Goal: Task Accomplishment & Management: Use online tool/utility

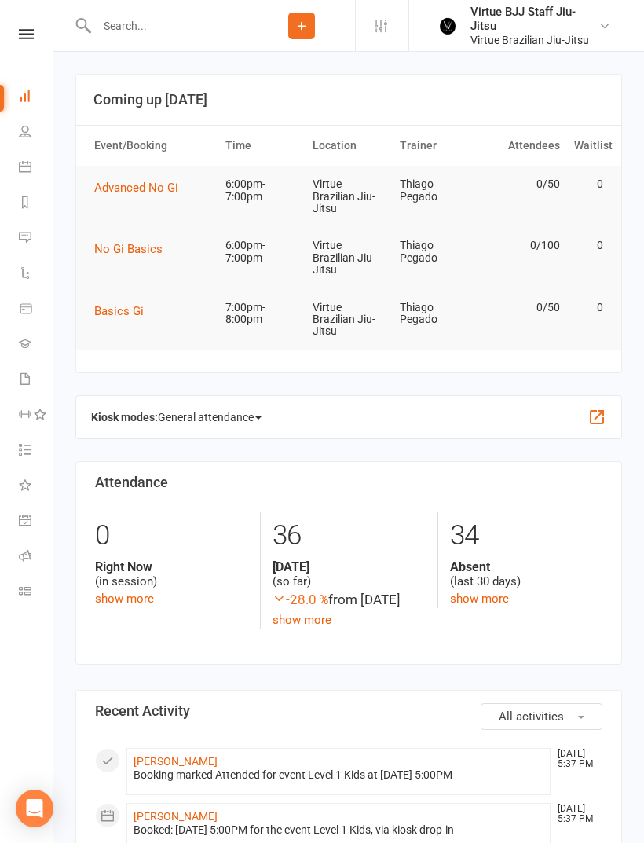
click at [35, 49] on div "Clubworx" at bounding box center [26, 54] width 53 height 51
click at [42, 25] on nav "Clubworx Dashboard People Calendar Reports Messages Automations Product Sales G…" at bounding box center [26, 425] width 53 height 843
click at [32, 20] on nav "Clubworx Dashboard People Calendar Reports Messages Automations Product Sales G…" at bounding box center [26, 425] width 53 height 843
click at [25, 37] on icon at bounding box center [26, 34] width 15 height 10
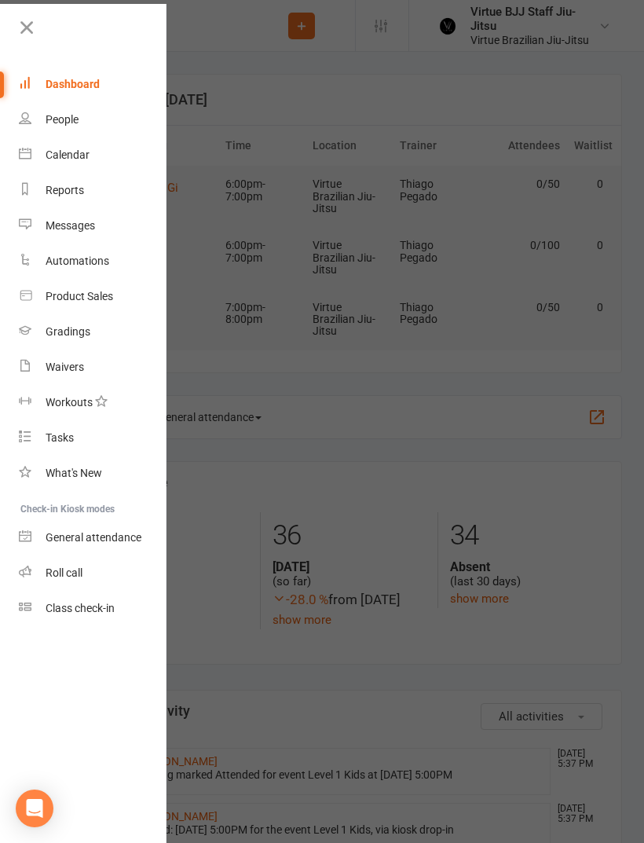
click at [118, 338] on link "Gradings" at bounding box center [93, 331] width 148 height 35
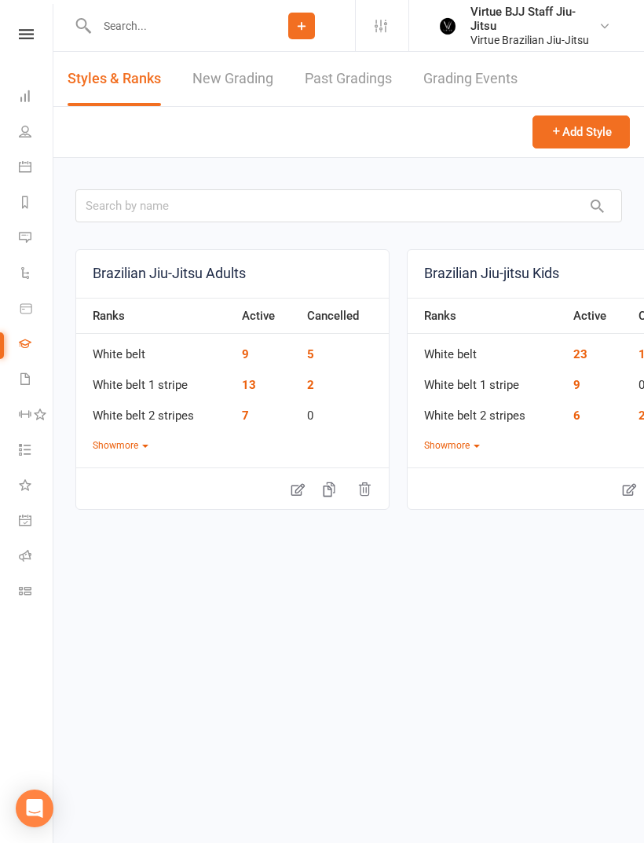
click at [243, 86] on link "New Grading" at bounding box center [232, 79] width 81 height 54
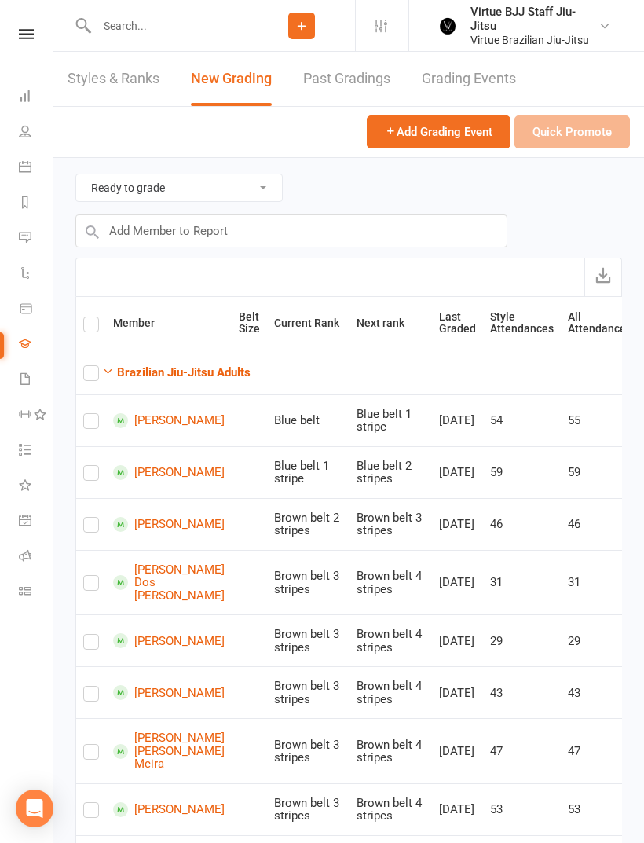
click at [230, 369] on strong "Brazilian Jiu-Jitsu Adults" at bounding box center [183, 372] width 133 height 14
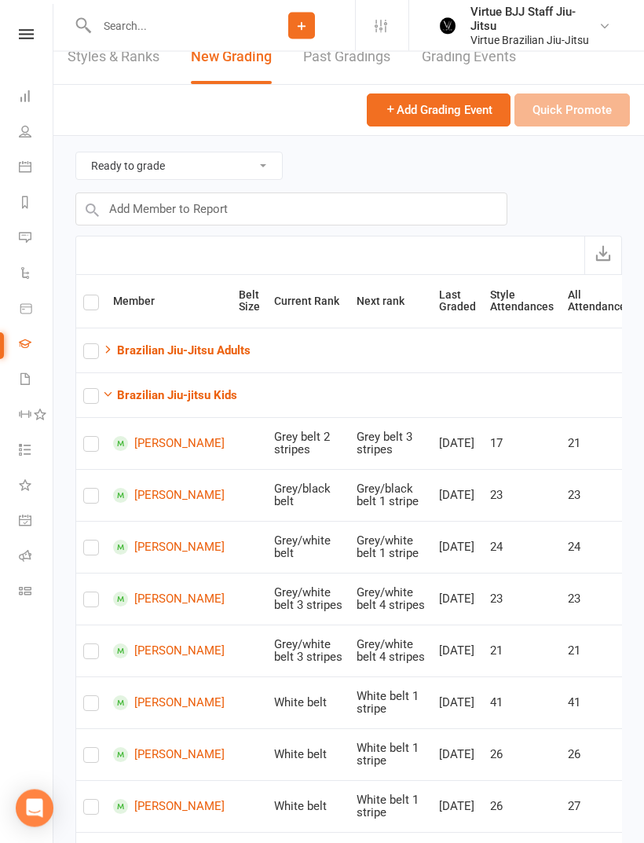
scroll to position [24, 0]
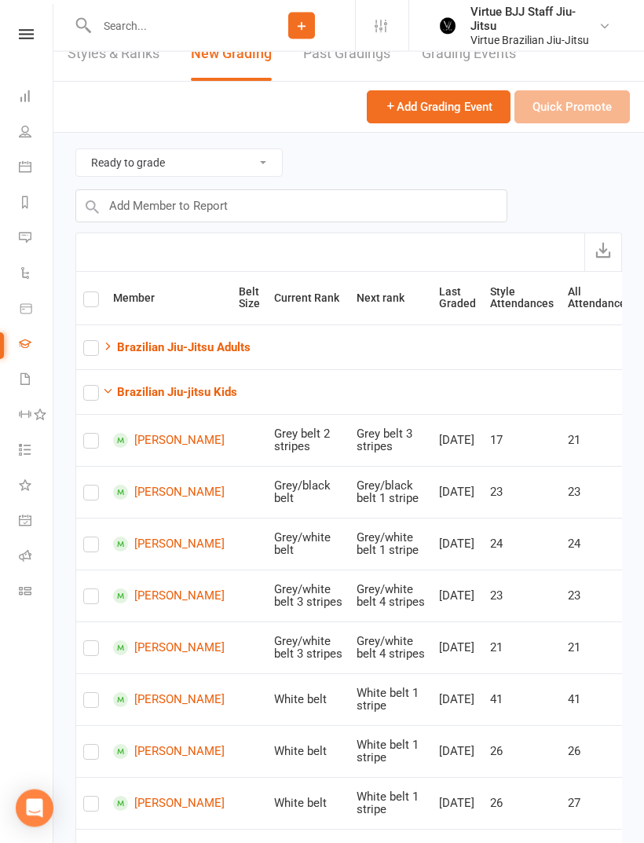
click at [96, 548] on label at bounding box center [91, 548] width 16 height 0
click at [96, 538] on input "checkbox" at bounding box center [91, 538] width 16 height 0
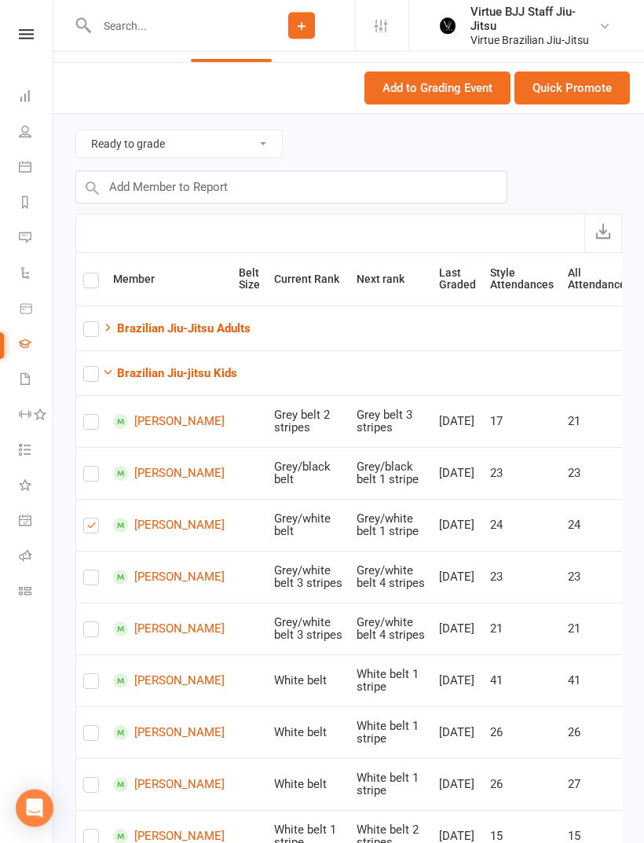
scroll to position [98, 0]
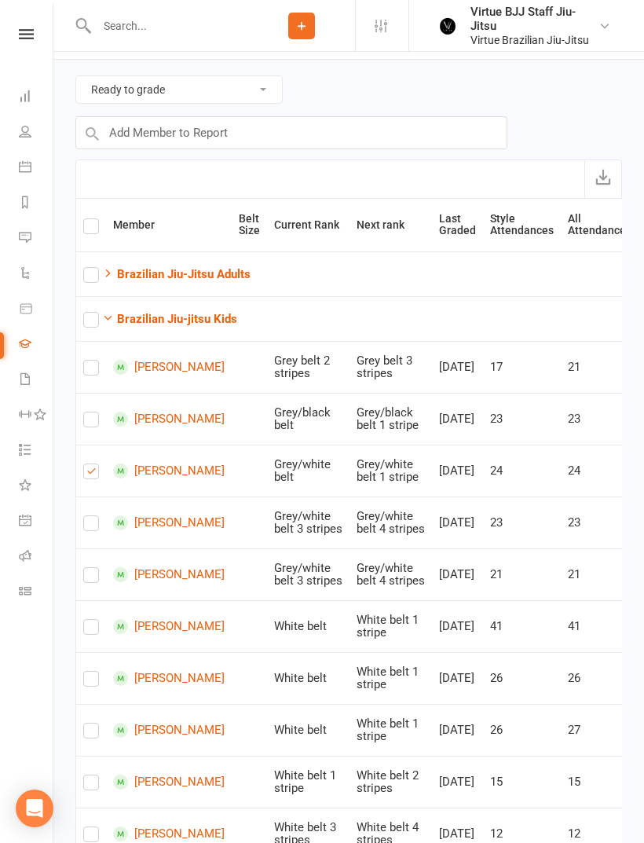
checkbox input "true"
click at [86, 578] on label at bounding box center [91, 578] width 16 height 0
click at [86, 568] on input "checkbox" at bounding box center [91, 568] width 16 height 0
checkbox input "true"
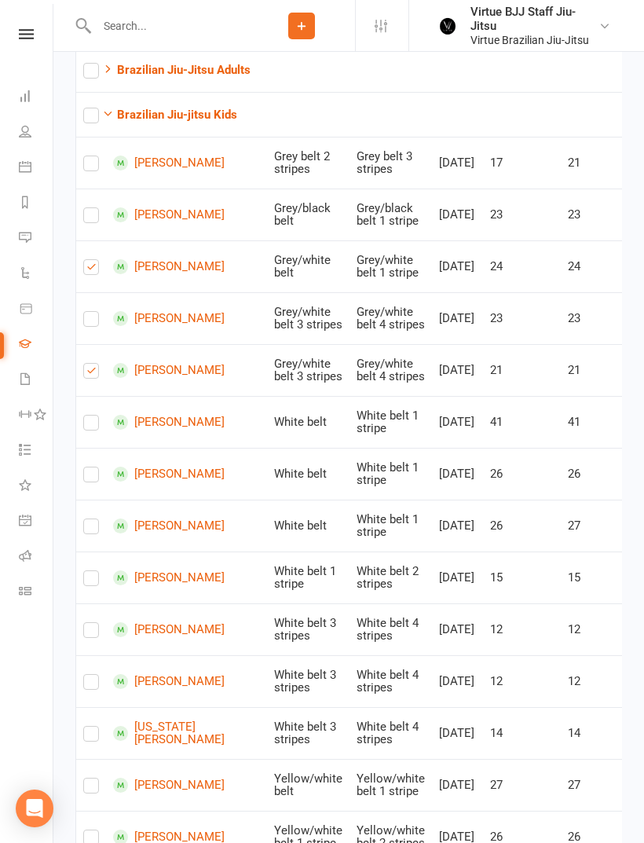
scroll to position [307, 0]
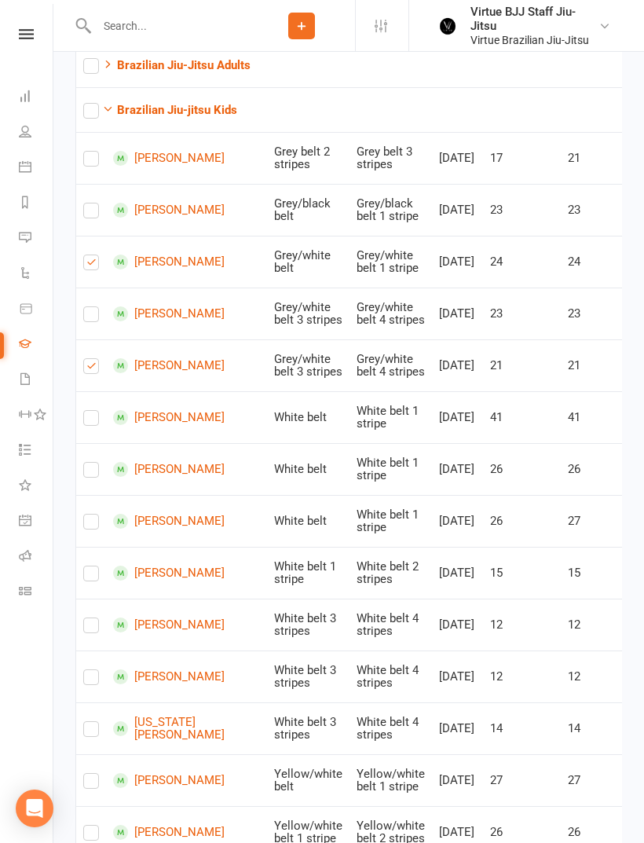
click at [91, 732] on label at bounding box center [91, 732] width 16 height 0
click at [91, 722] on input "checkbox" at bounding box center [91, 722] width 16 height 0
checkbox input "true"
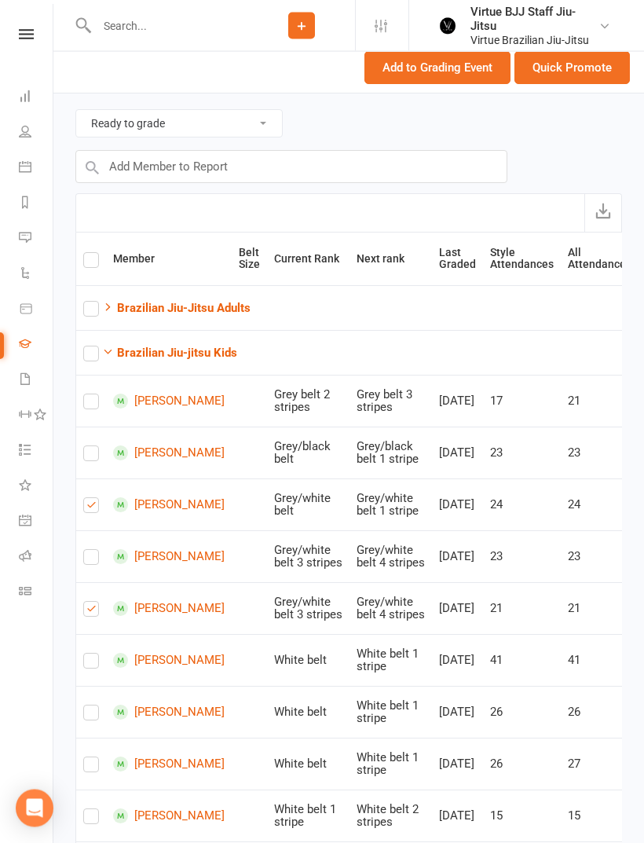
scroll to position [0, 0]
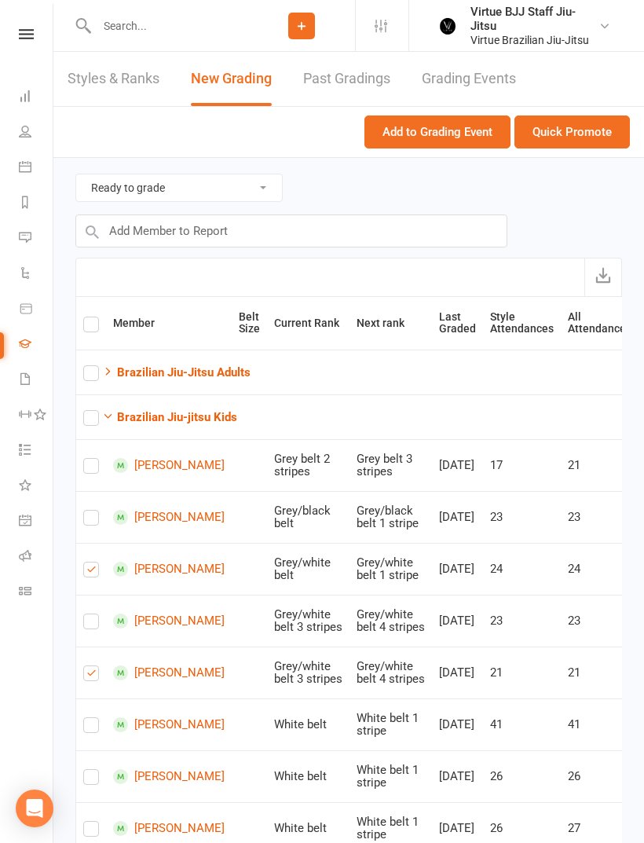
click at [600, 134] on button "Quick Promote" at bounding box center [571, 131] width 115 height 33
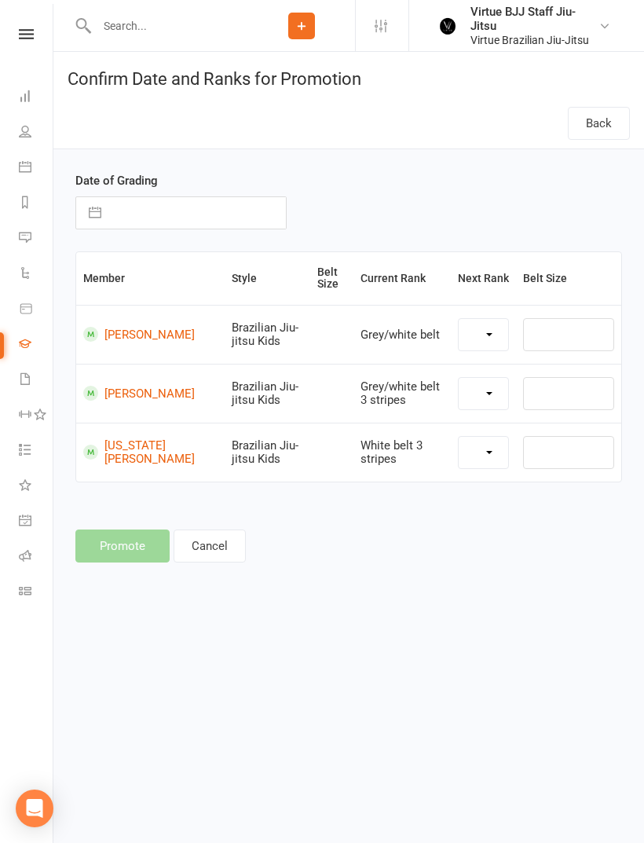
click at [218, 207] on input "text" at bounding box center [197, 212] width 177 height 31
select select "27388"
select select "27391"
select select "27385"
select select "6"
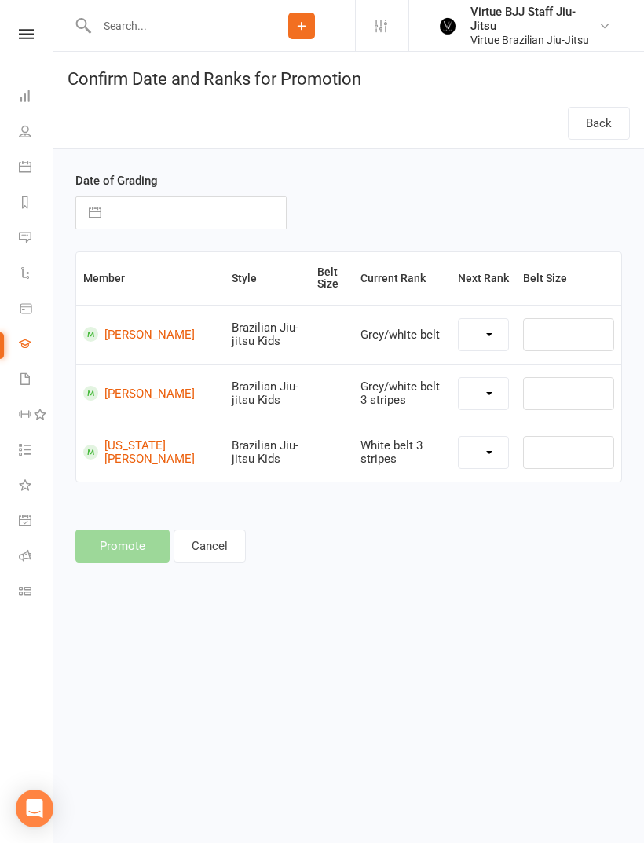
select select "2025"
select select "7"
select select "2025"
select select "8"
select select "2025"
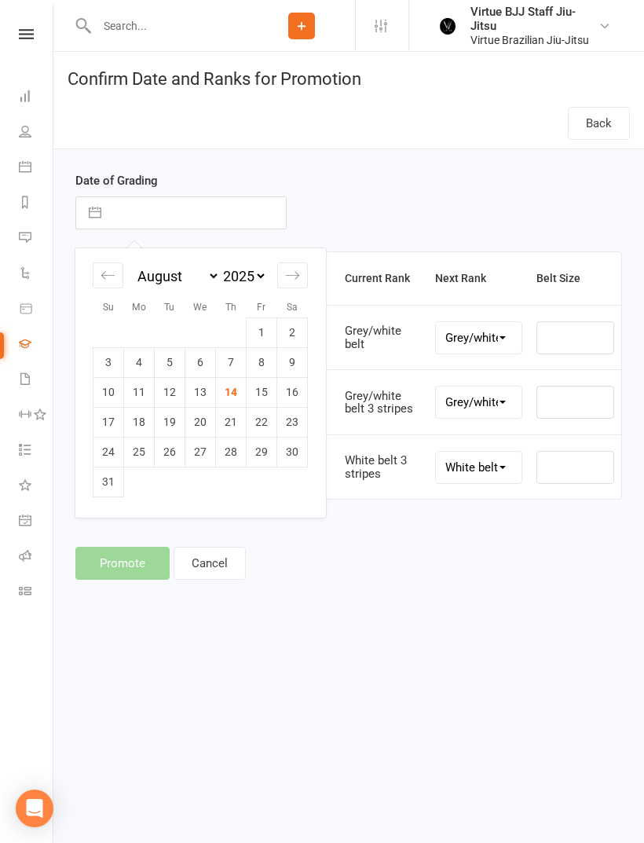
click at [248, 400] on td "15" at bounding box center [262, 392] width 31 height 30
type input "15 Aug 2025"
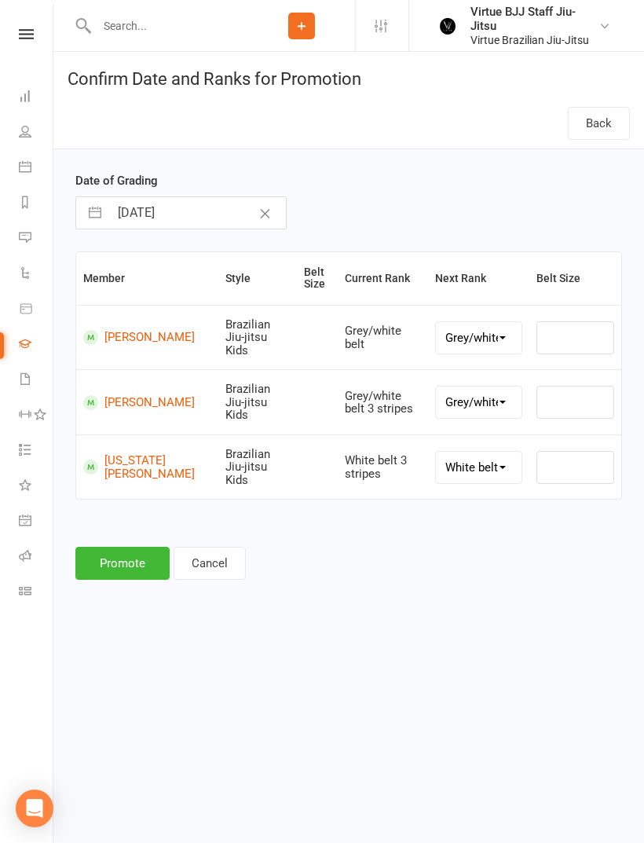
click at [251, 217] on button "Clear Date" at bounding box center [264, 213] width 27 height 30
click at [185, 205] on input "text" at bounding box center [197, 212] width 177 height 31
select select "6"
select select "2025"
select select "7"
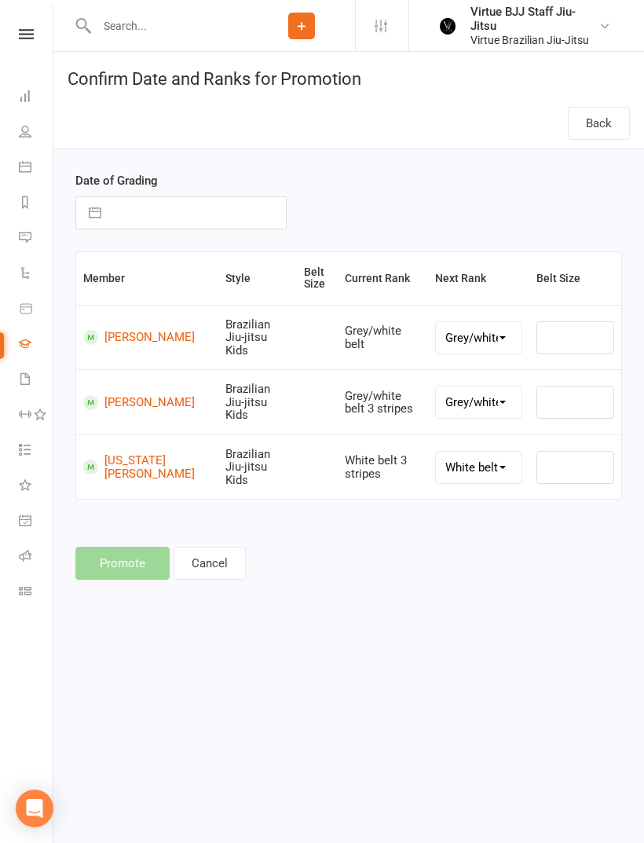
select select "2025"
select select "8"
select select "2025"
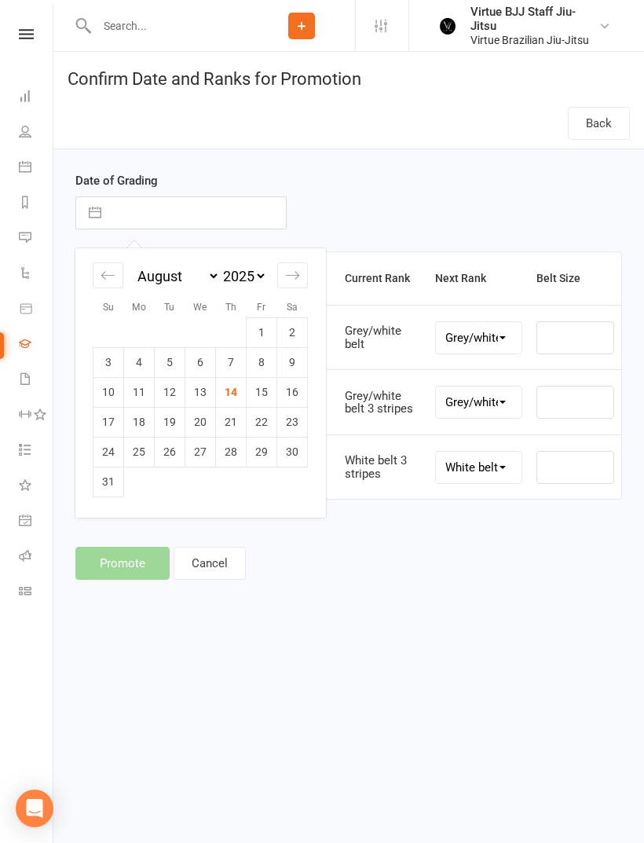
click at [236, 401] on td "14" at bounding box center [231, 392] width 31 height 30
type input "14 Aug 2025"
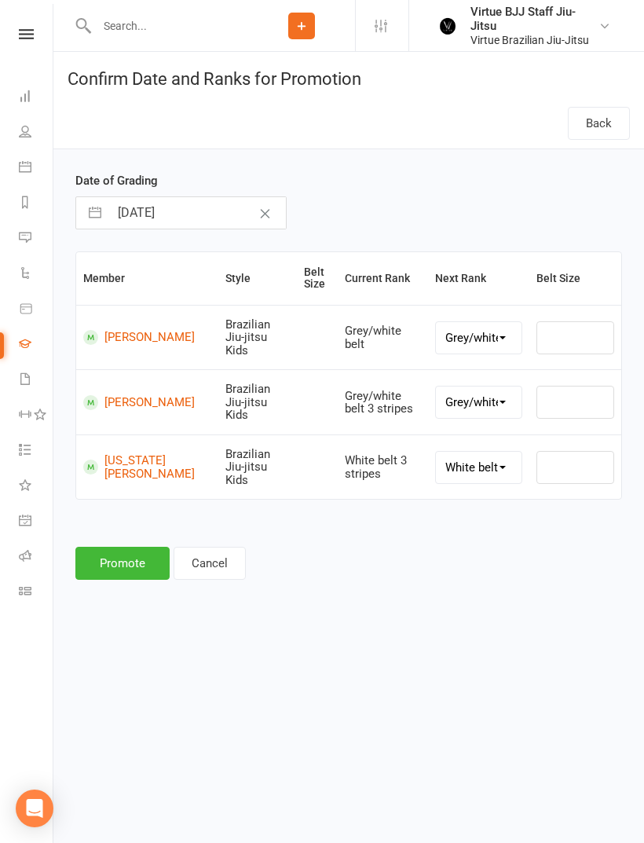
click at [108, 548] on button "Promote" at bounding box center [122, 563] width 94 height 33
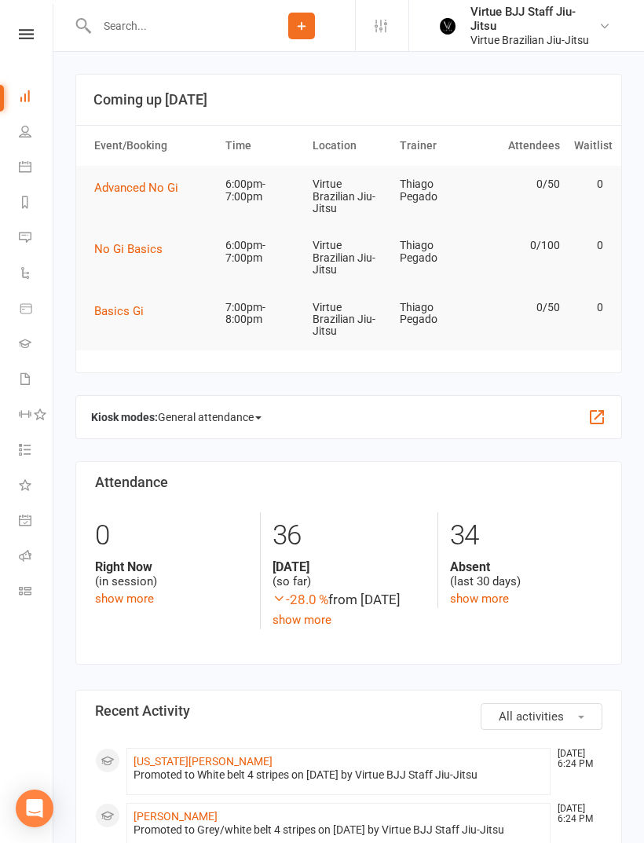
click at [30, 34] on icon at bounding box center [26, 34] width 15 height 10
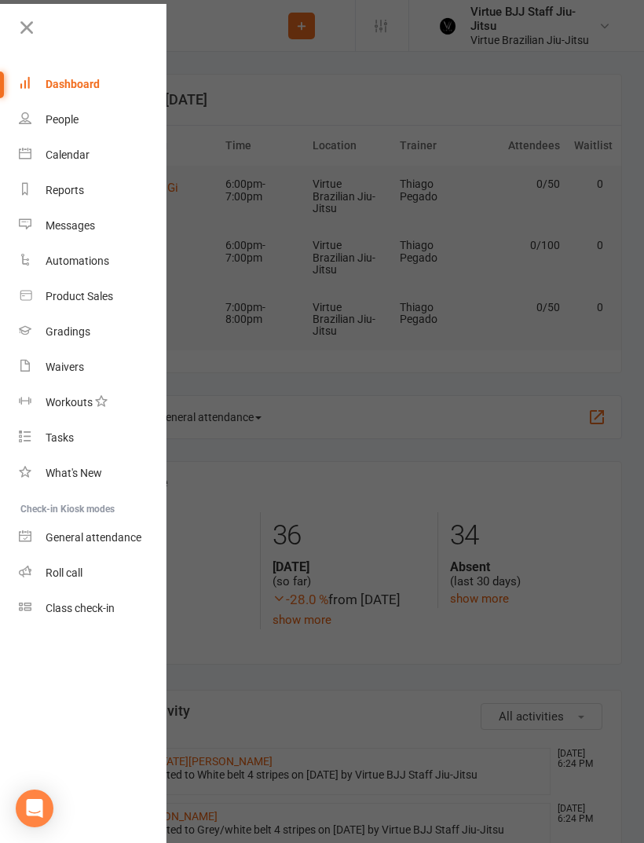
click at [53, 616] on link "Class check-in" at bounding box center [93, 608] width 148 height 35
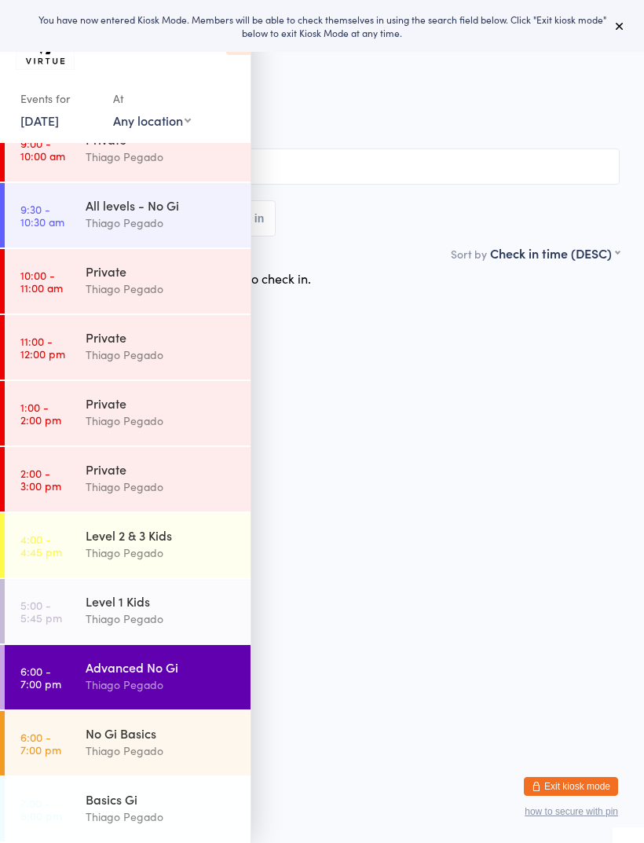
scroll to position [290, 0]
click at [46, 675] on time "6:00 - 7:00 pm" at bounding box center [40, 676] width 41 height 25
click at [622, 24] on icon at bounding box center [619, 26] width 13 height 13
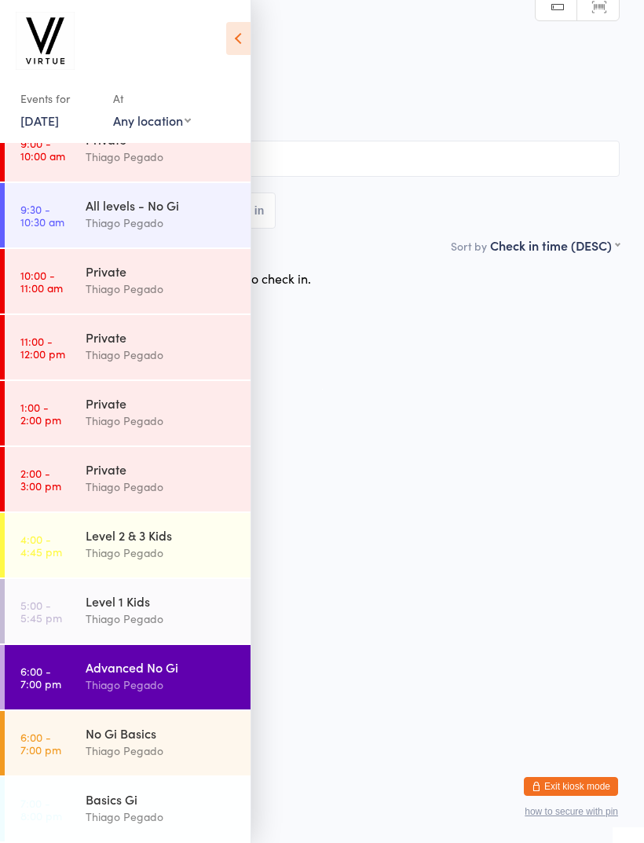
click at [236, 48] on icon at bounding box center [238, 38] width 24 height 33
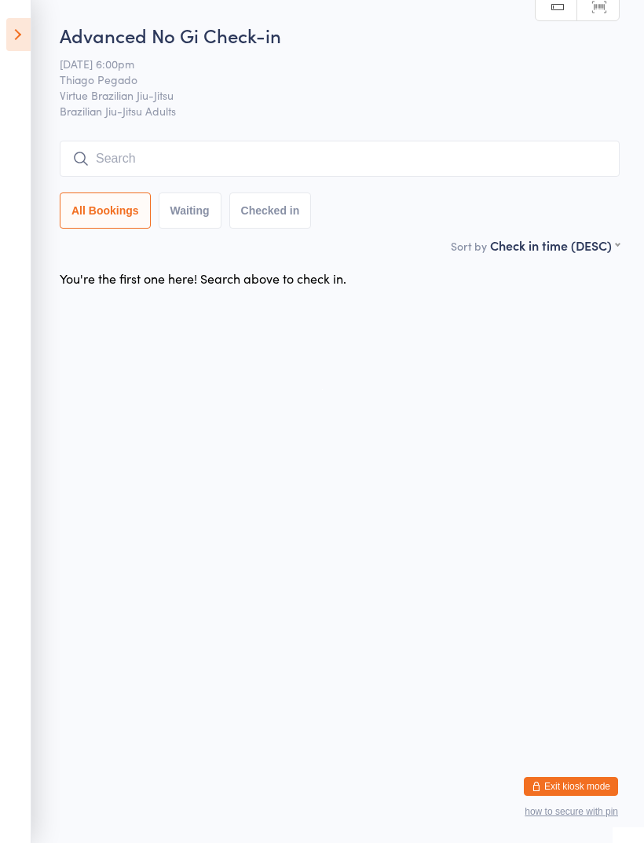
click at [439, 161] on input "search" at bounding box center [340, 159] width 560 height 36
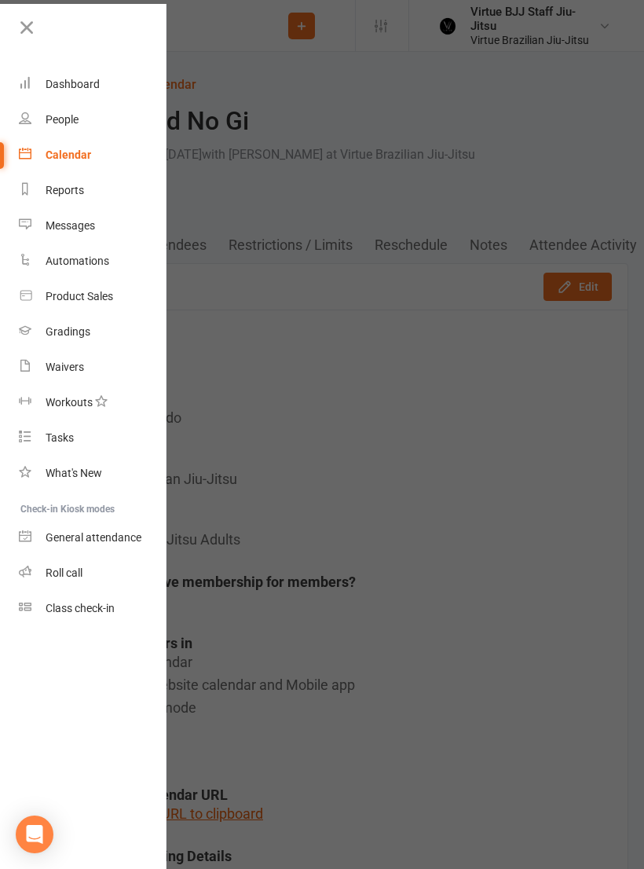
click at [31, 41] on link at bounding box center [92, 33] width 152 height 35
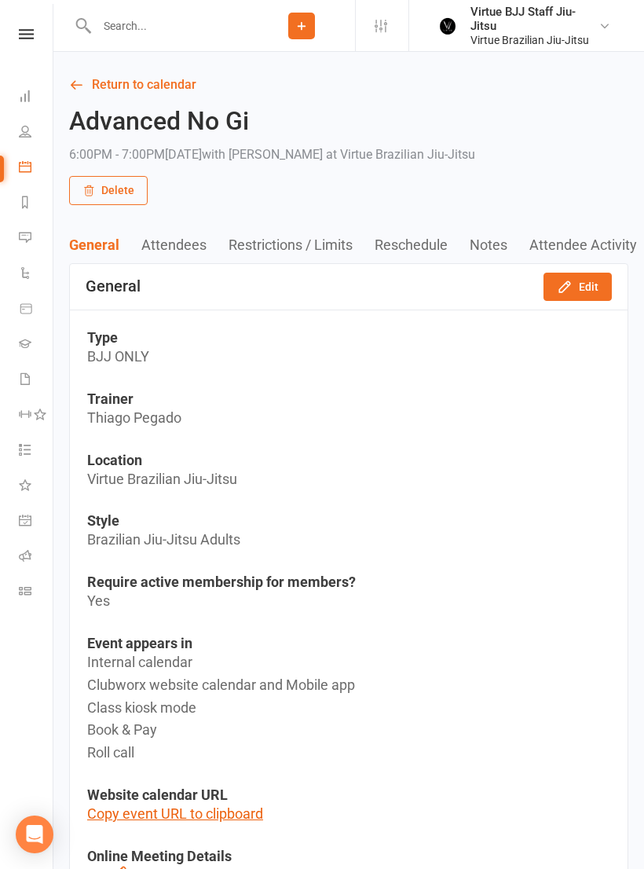
click at [184, 34] on input "text" at bounding box center [170, 26] width 156 height 22
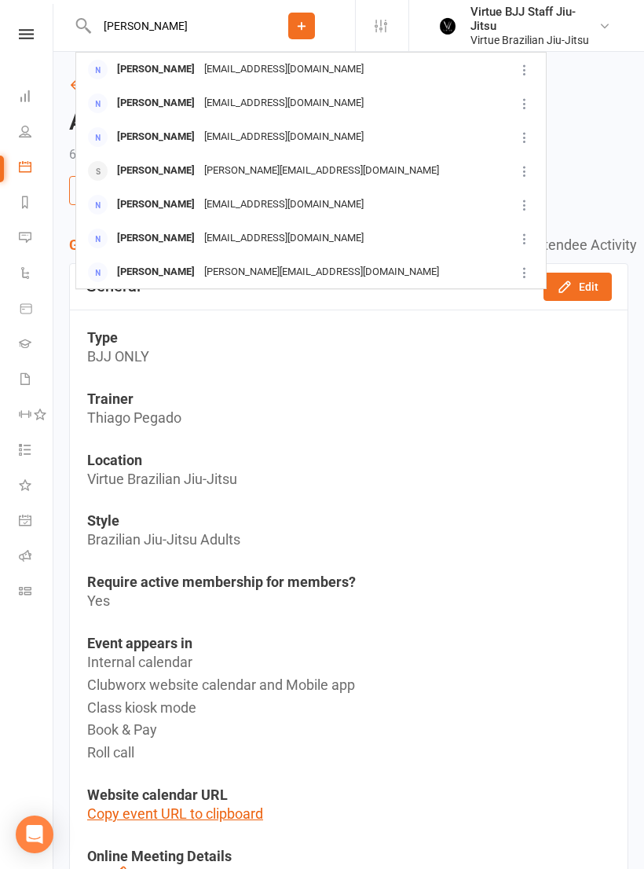
type input "Elijah"
click at [241, 172] on div "Marco@menofbusiness.com.au" at bounding box center [321, 170] width 244 height 23
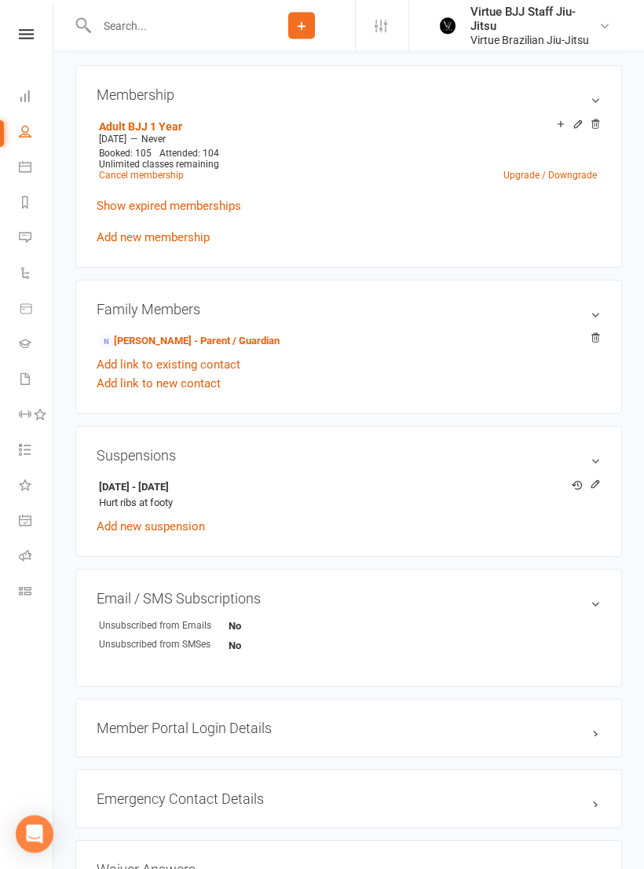
scroll to position [637, 0]
click at [592, 487] on icon at bounding box center [594, 483] width 7 height 7
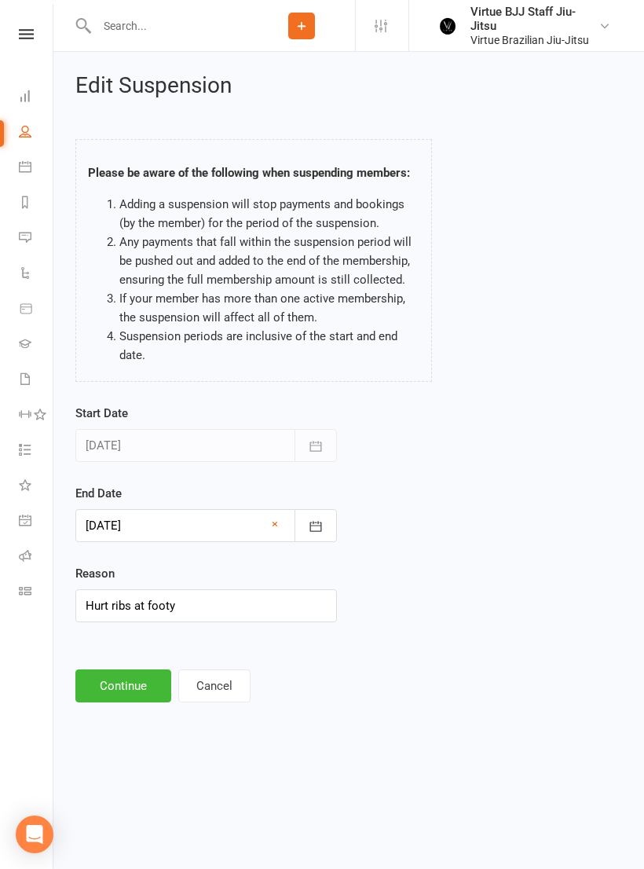
click at [326, 539] on button "button" at bounding box center [315, 525] width 42 height 33
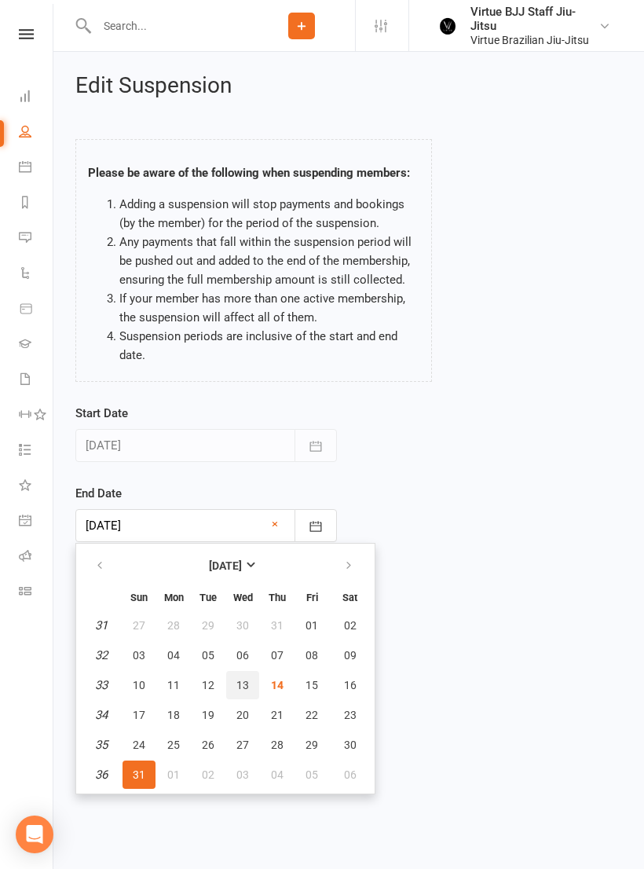
click at [246, 678] on span "13" at bounding box center [242, 684] width 13 height 13
type input "13 Aug 2025"
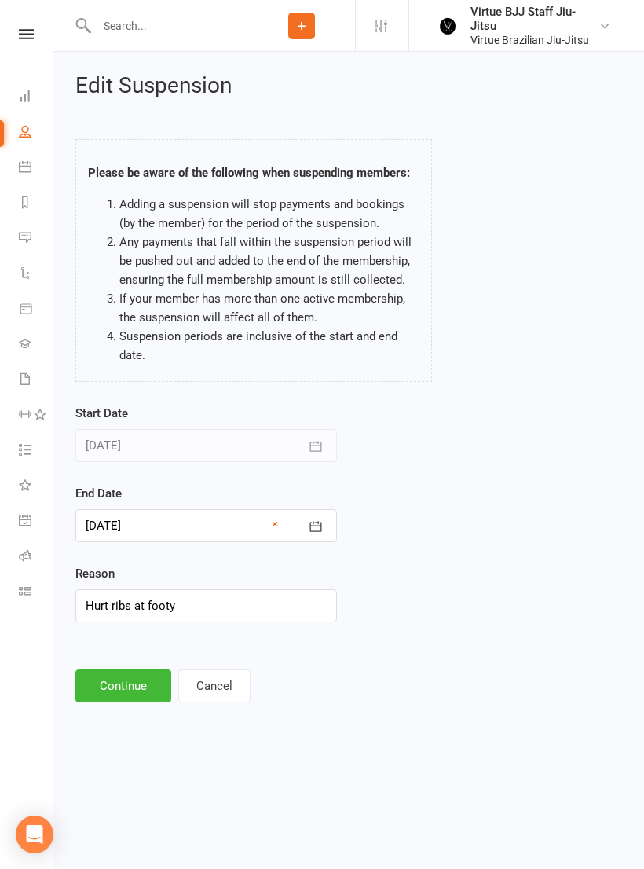
click at [140, 677] on button "Continue" at bounding box center [123, 685] width 96 height 33
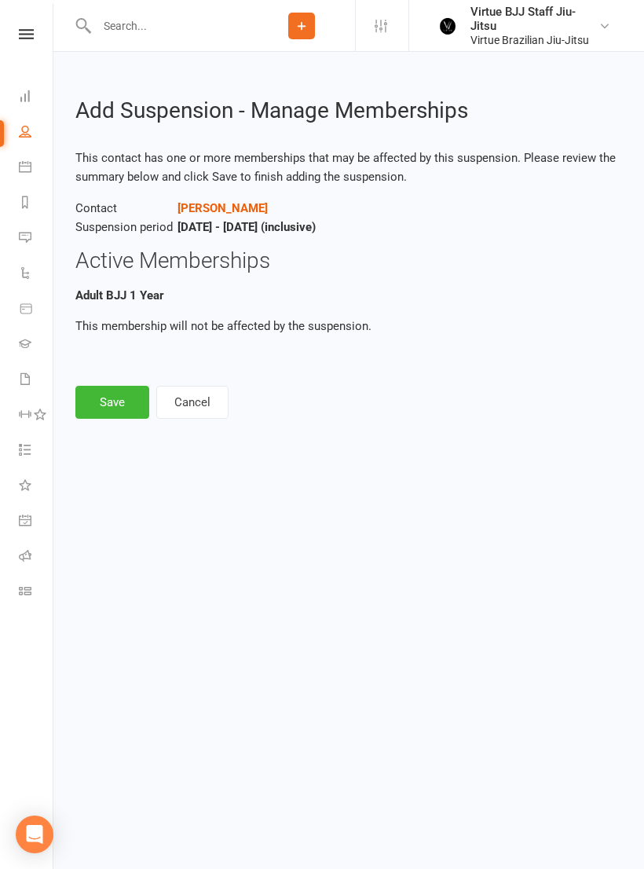
click at [114, 393] on button "Save" at bounding box center [112, 402] width 74 height 33
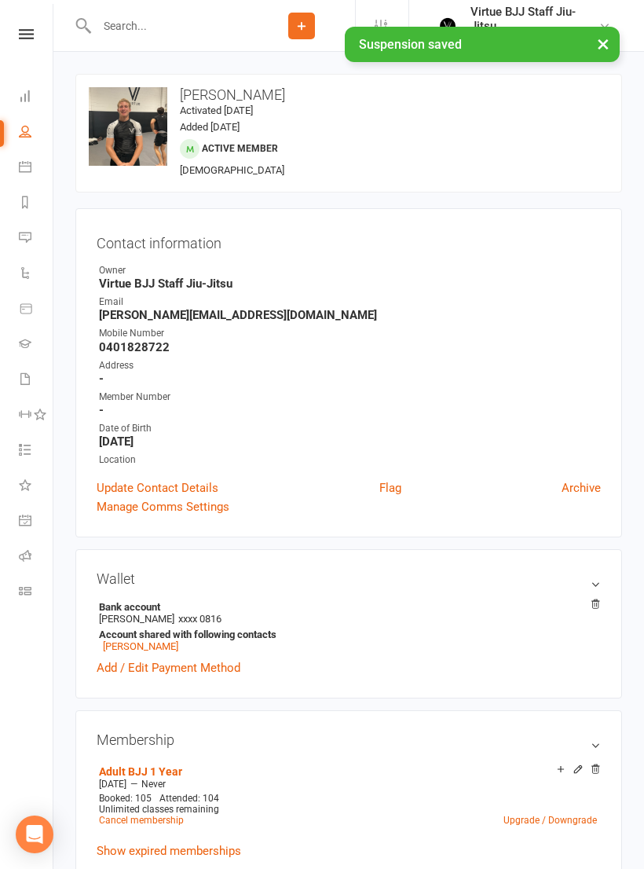
click at [28, 595] on icon at bounding box center [25, 590] width 13 height 13
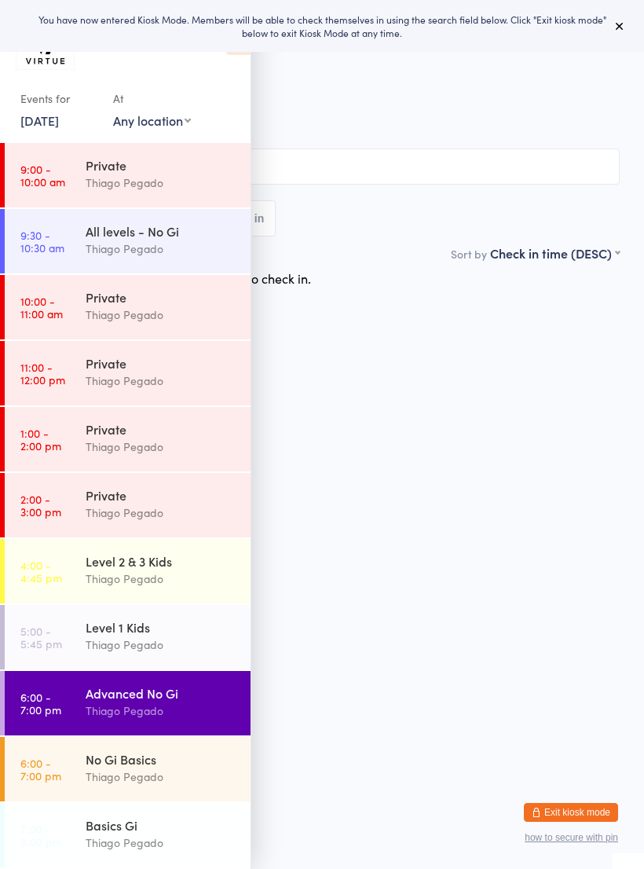
scroll to position [264, 0]
click at [38, 686] on link "6:00 - 7:00 pm Advanced No Gi Thiago Pegado" at bounding box center [128, 703] width 246 height 64
click at [620, 25] on icon at bounding box center [619, 26] width 13 height 13
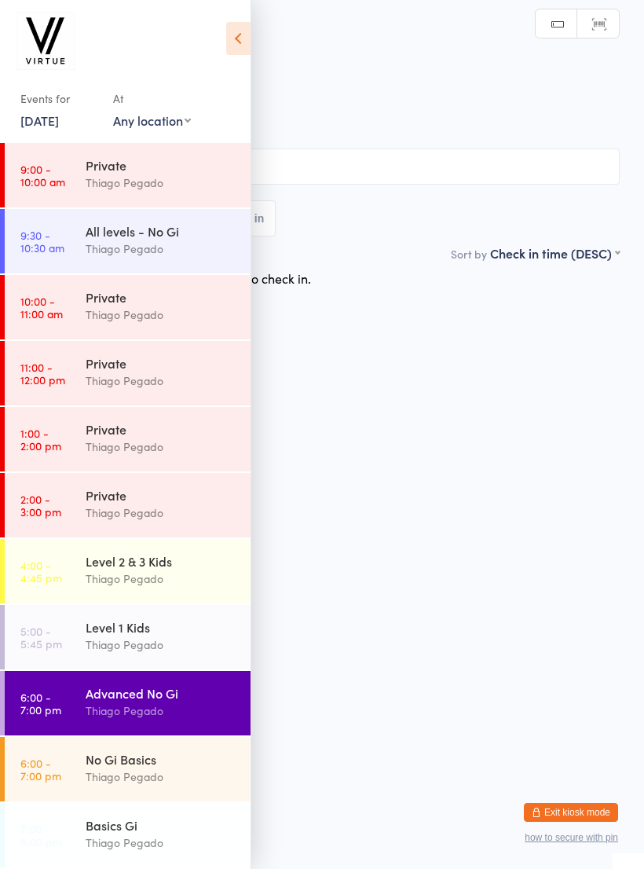
click at [236, 37] on icon at bounding box center [238, 38] width 24 height 33
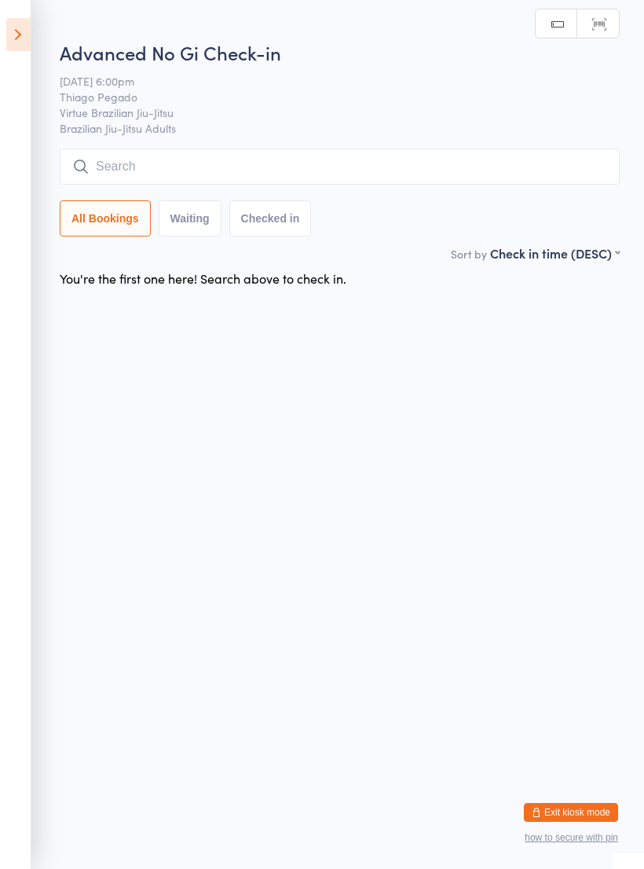
click at [578, 150] on input "search" at bounding box center [340, 166] width 560 height 36
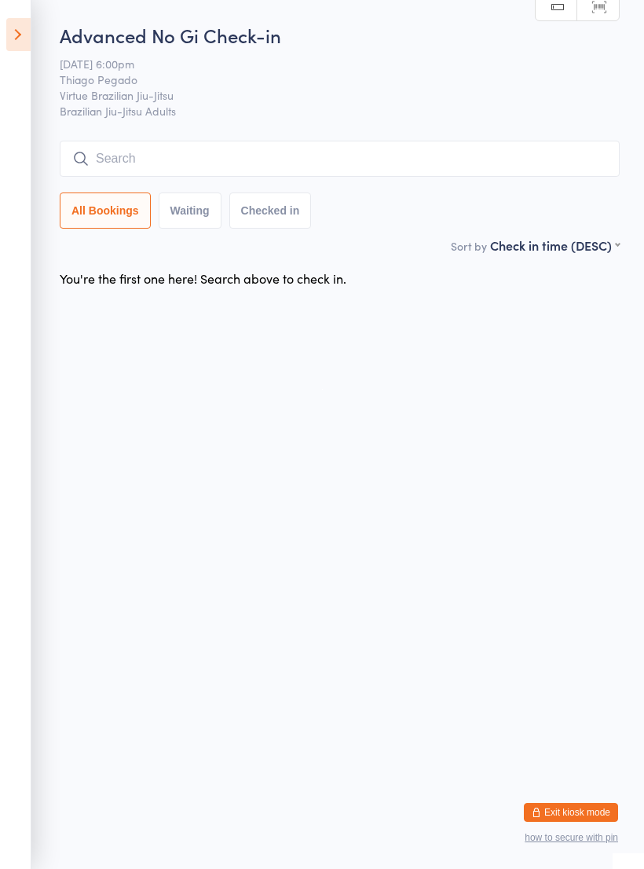
click at [404, 166] on input "search" at bounding box center [340, 159] width 560 height 36
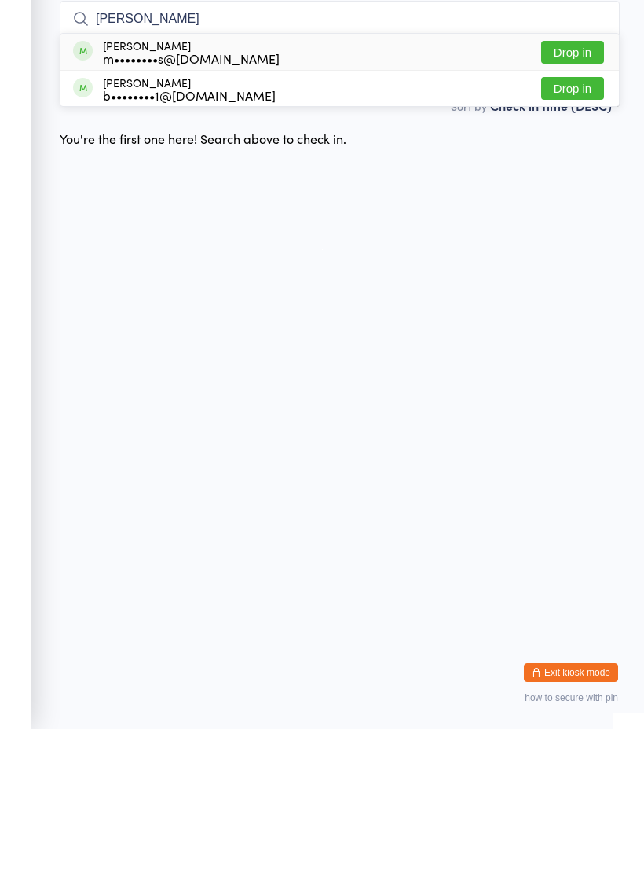
type input "Ethan"
click at [76, 179] on div "Ethan Catherall m••••••••s@msn.com" at bounding box center [176, 191] width 207 height 25
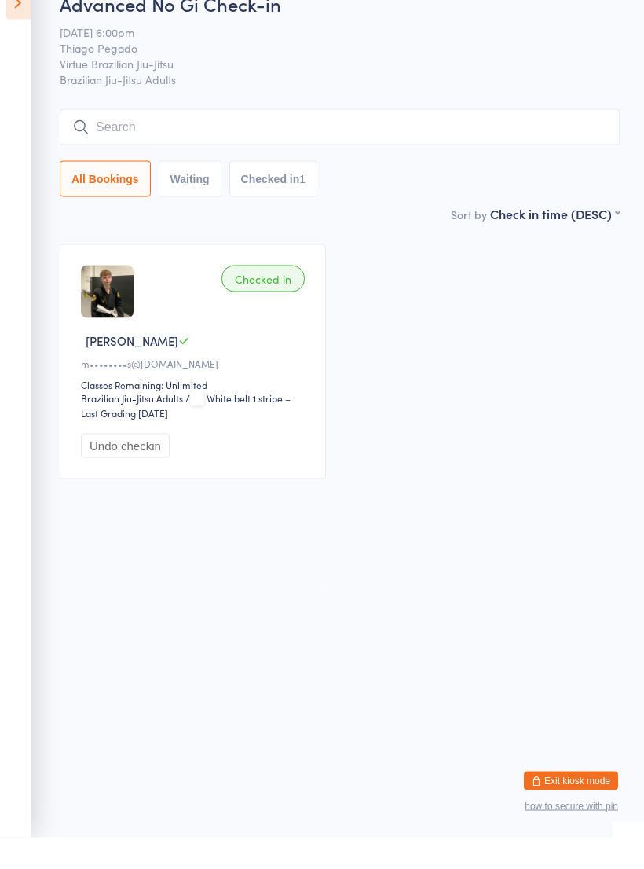
click at [460, 141] on input "search" at bounding box center [340, 159] width 560 height 36
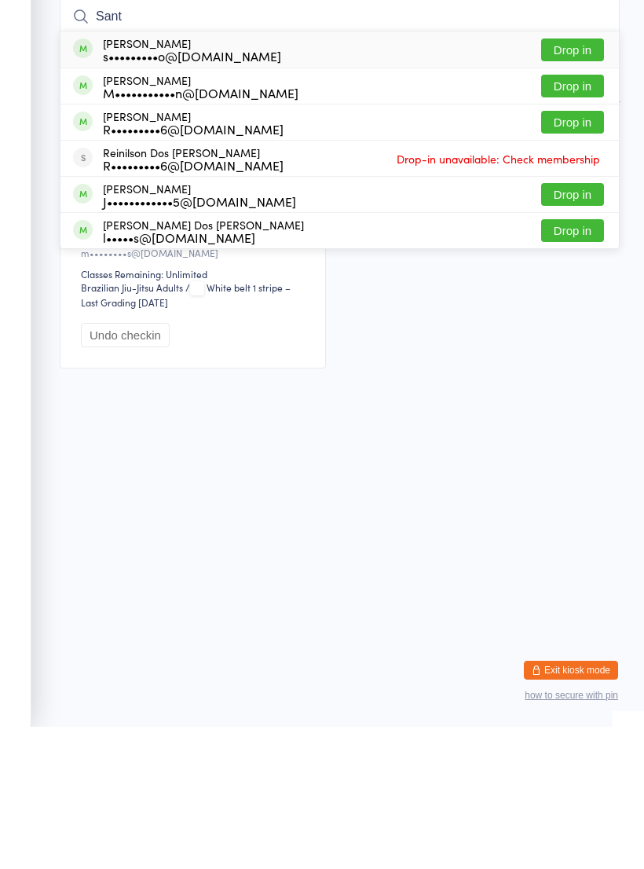
type input "Sant"
click at [88, 218] on span at bounding box center [83, 228] width 20 height 20
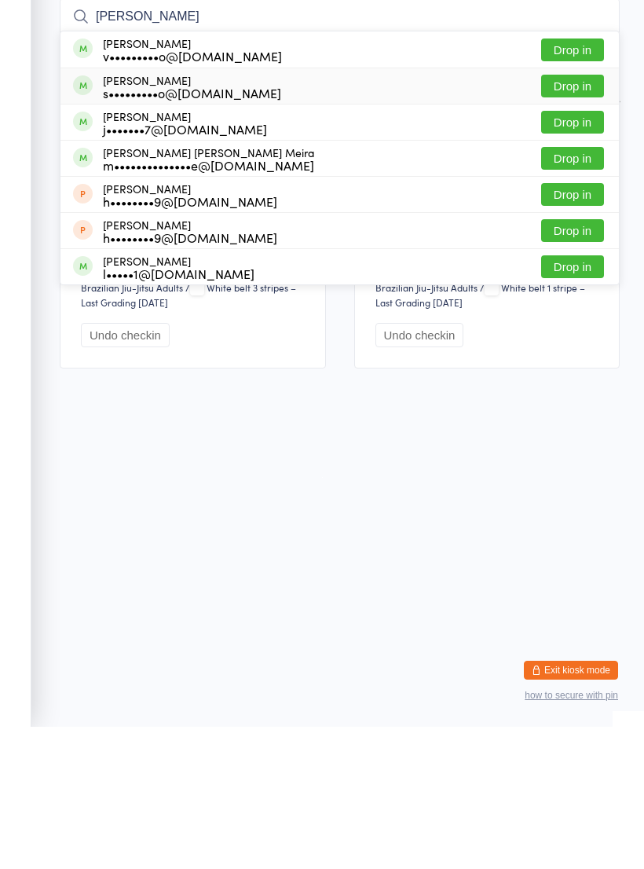
type input "Joao"
click at [95, 216] on div "Joao Santos s•••••••••o@hotmail.com" at bounding box center [177, 228] width 208 height 25
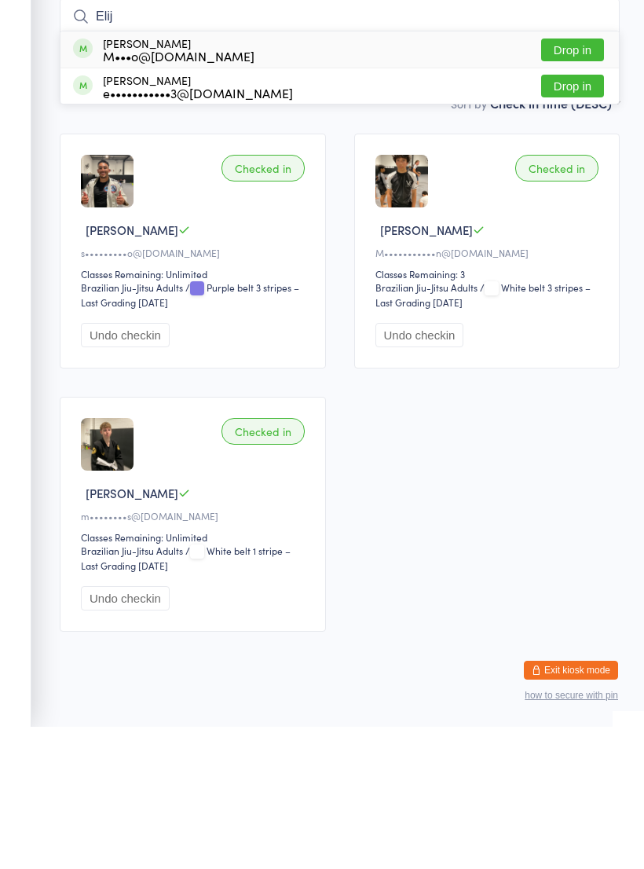
type input "Elij"
click at [85, 181] on span at bounding box center [83, 191] width 20 height 20
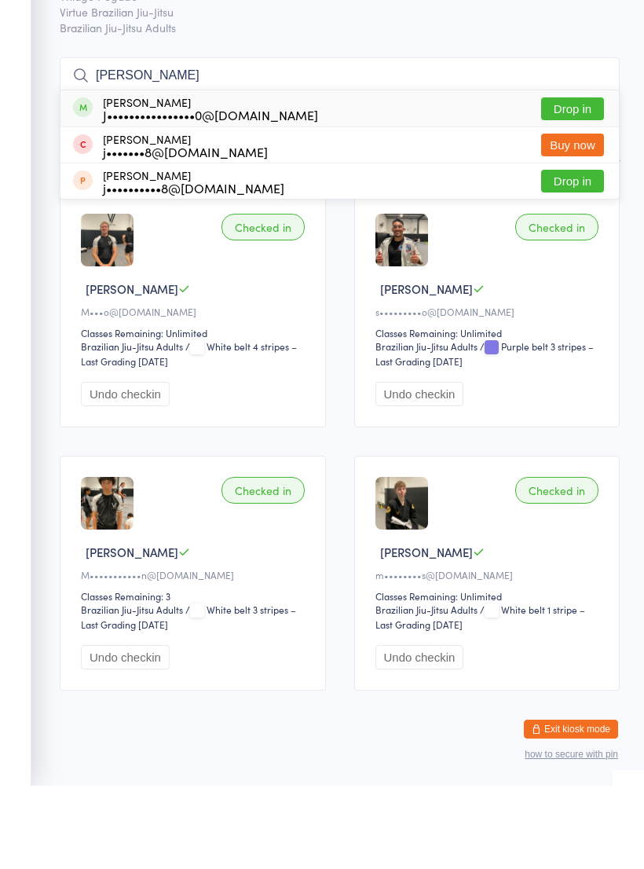
type input "Joshua"
click at [94, 179] on div "Joshua Smith J••••••••••••••••0@icloud.com" at bounding box center [195, 191] width 245 height 25
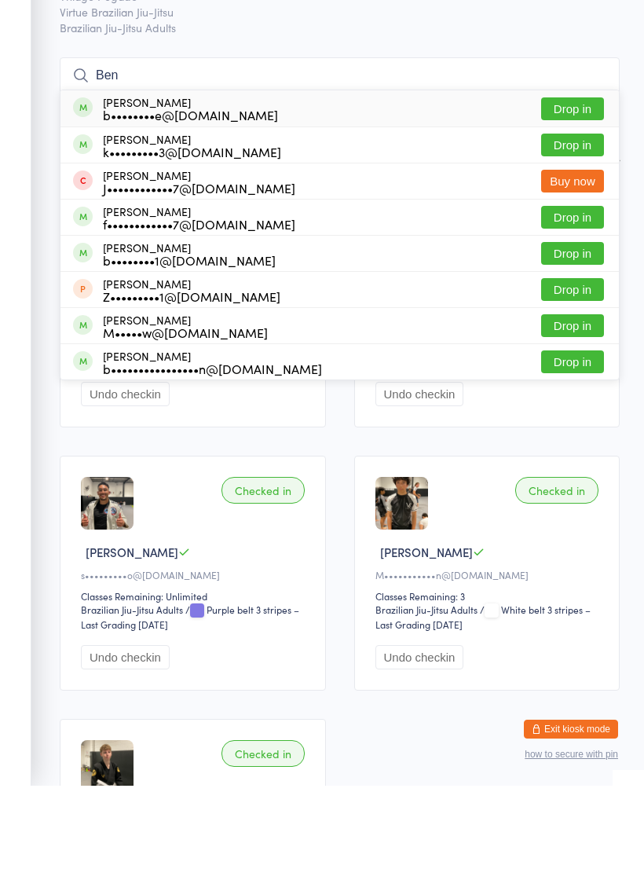
type input "Ben"
click at [90, 181] on span at bounding box center [83, 191] width 20 height 20
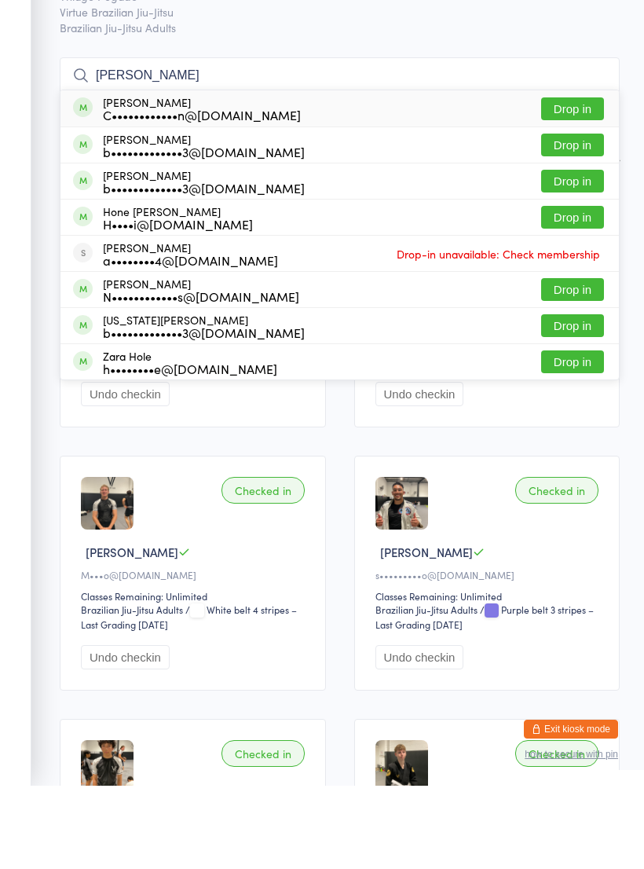
type input "Cole"
click at [90, 181] on span at bounding box center [83, 191] width 20 height 20
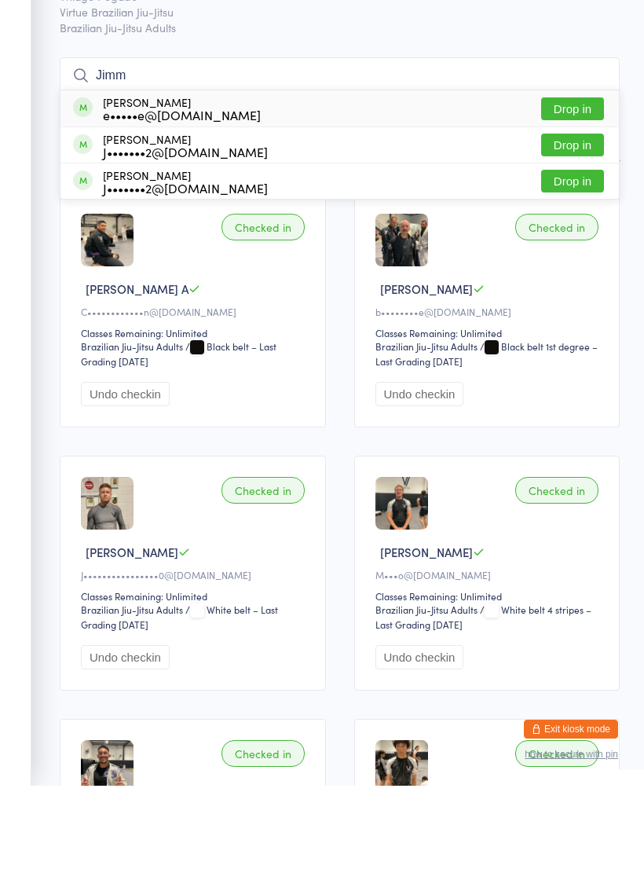
type input "Jimm"
click at [86, 181] on span at bounding box center [83, 191] width 20 height 20
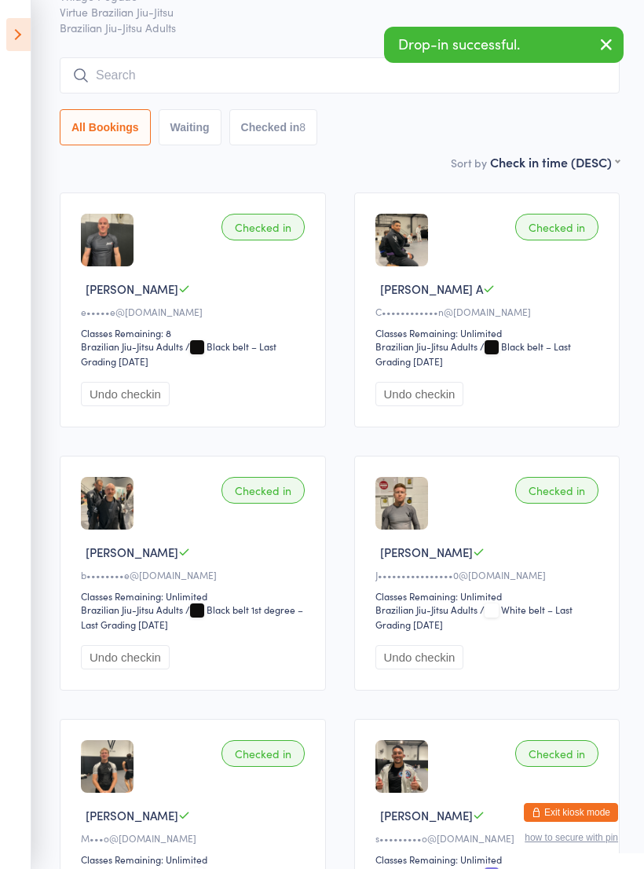
click at [101, 75] on input "search" at bounding box center [340, 75] width 560 height 36
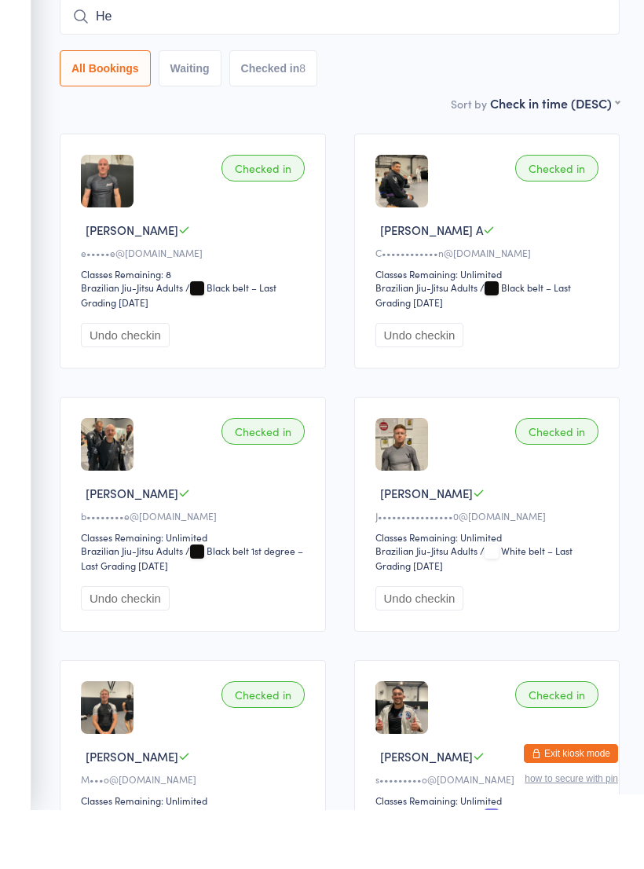
type input "H"
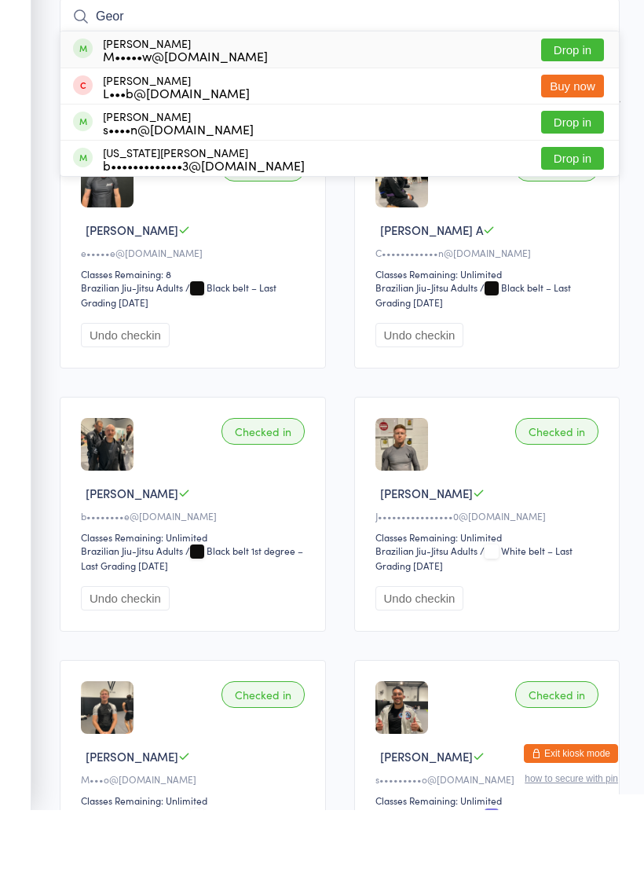
type input "Geor"
click at [88, 170] on span at bounding box center [83, 180] width 20 height 20
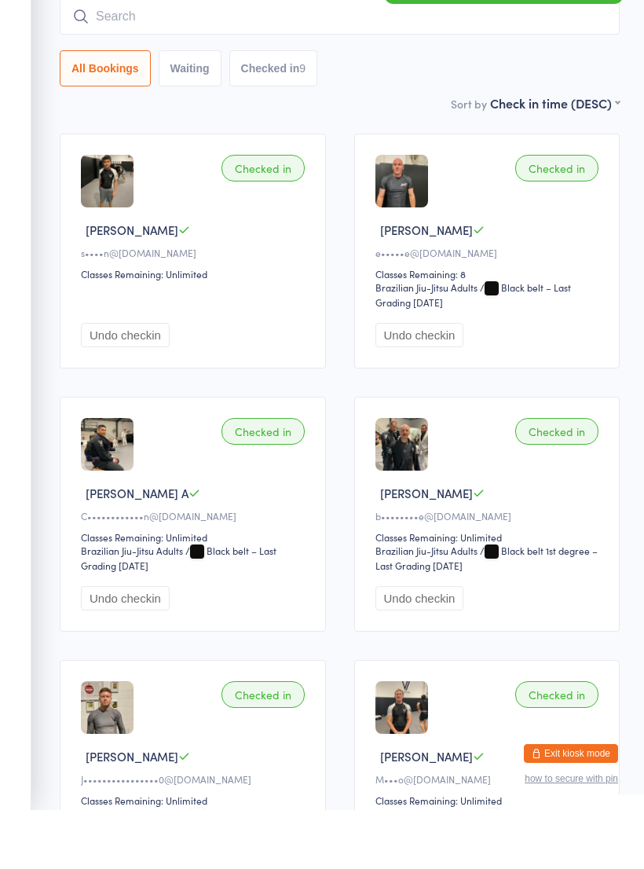
click at [86, 57] on input "search" at bounding box center [340, 75] width 560 height 36
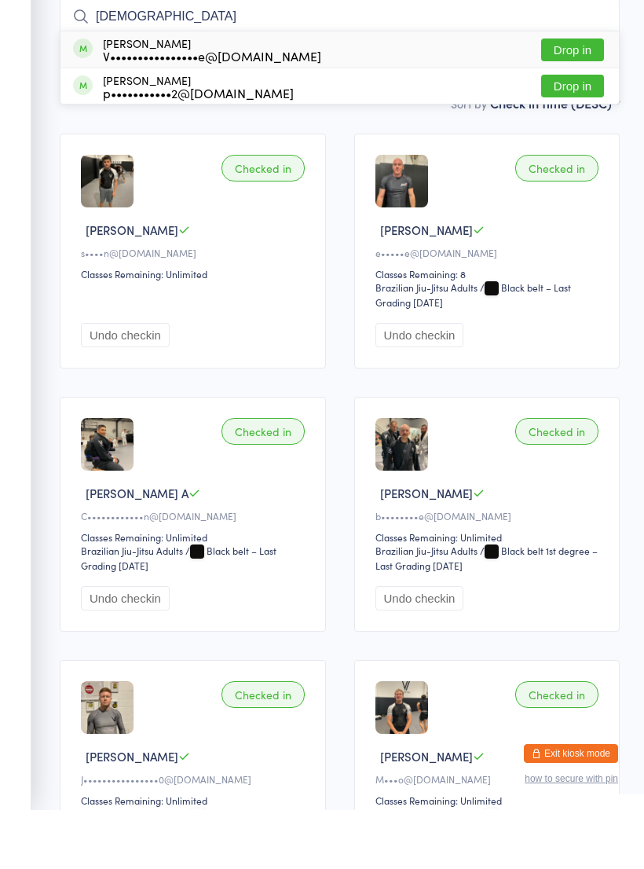
type input "Jeva"
click at [83, 97] on span at bounding box center [83, 107] width 20 height 20
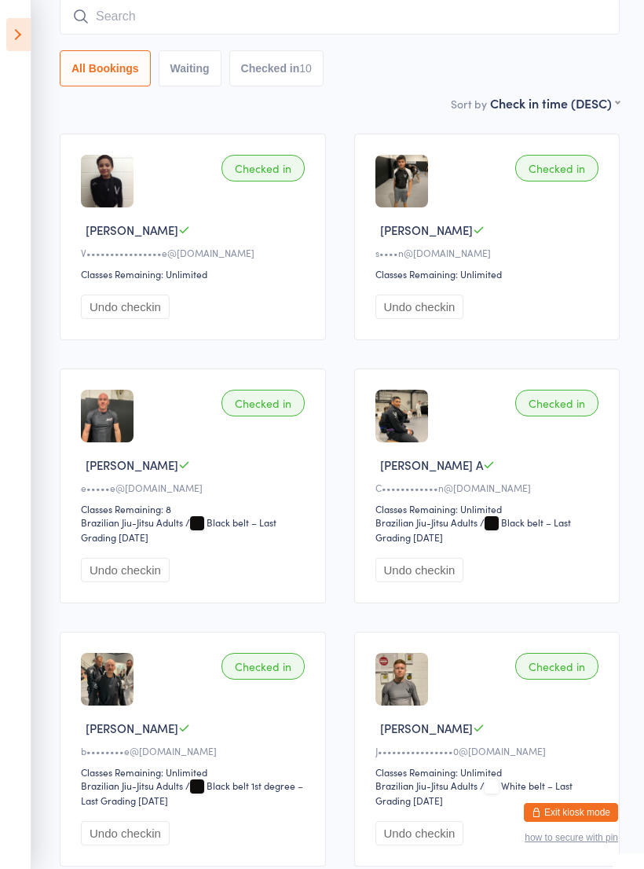
click at [113, 24] on input "search" at bounding box center [340, 16] width 560 height 36
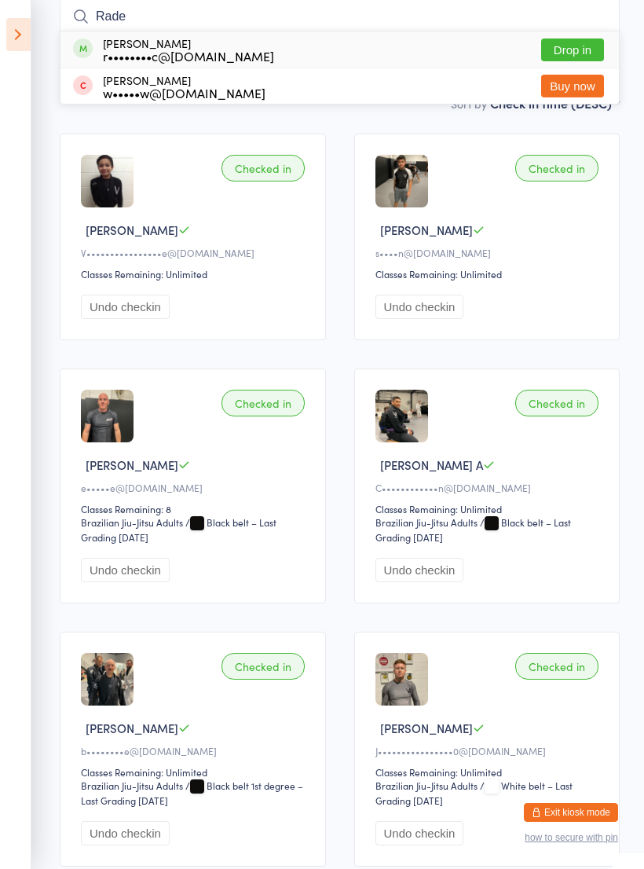
type input "Rade"
click at [105, 60] on div "r••••••••c@live.com.au" at bounding box center [188, 55] width 171 height 13
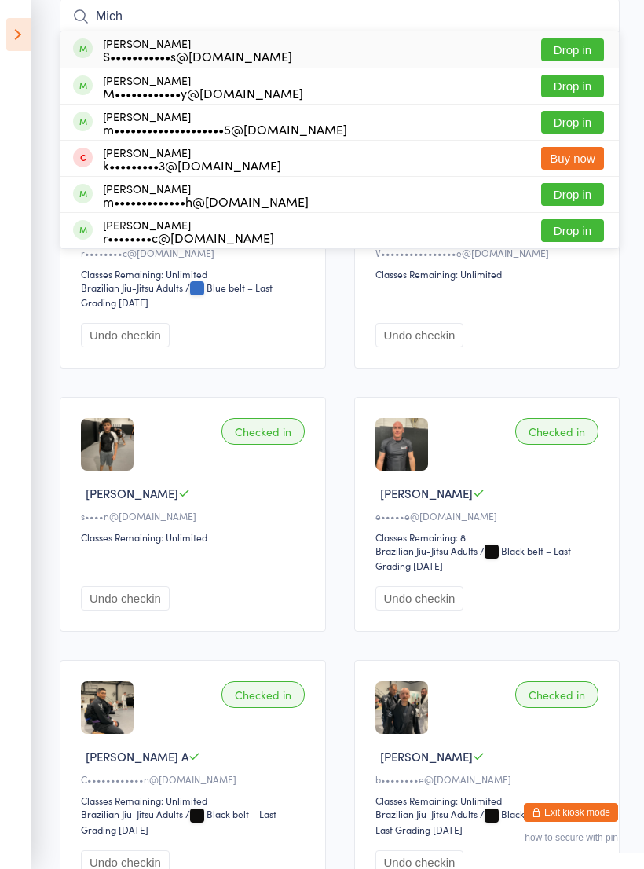
type input "Mich"
click at [87, 50] on span at bounding box center [83, 48] width 20 height 20
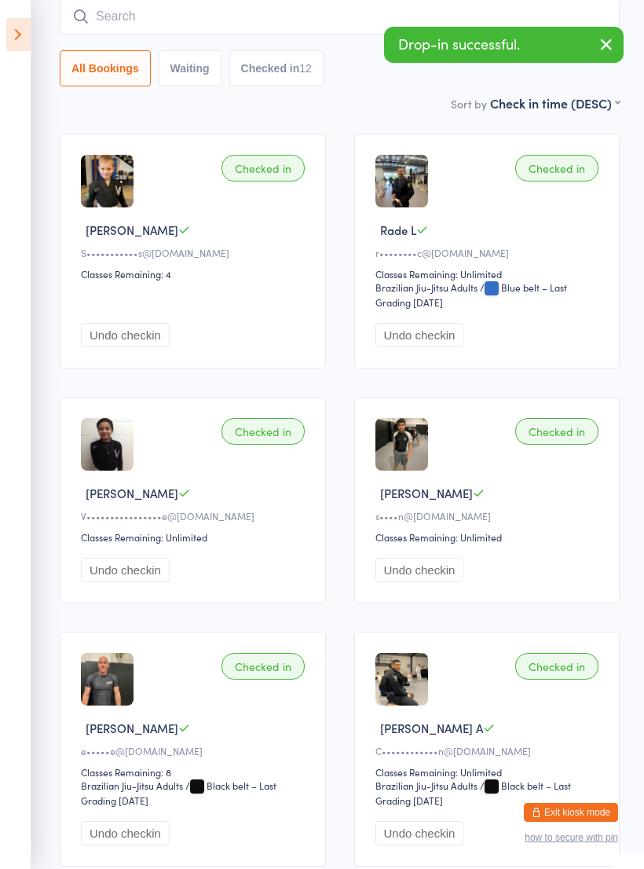
click at [144, 344] on button "Undo checkin" at bounding box center [125, 335] width 89 height 24
click at [274, 15] on input "search" at bounding box center [340, 16] width 560 height 36
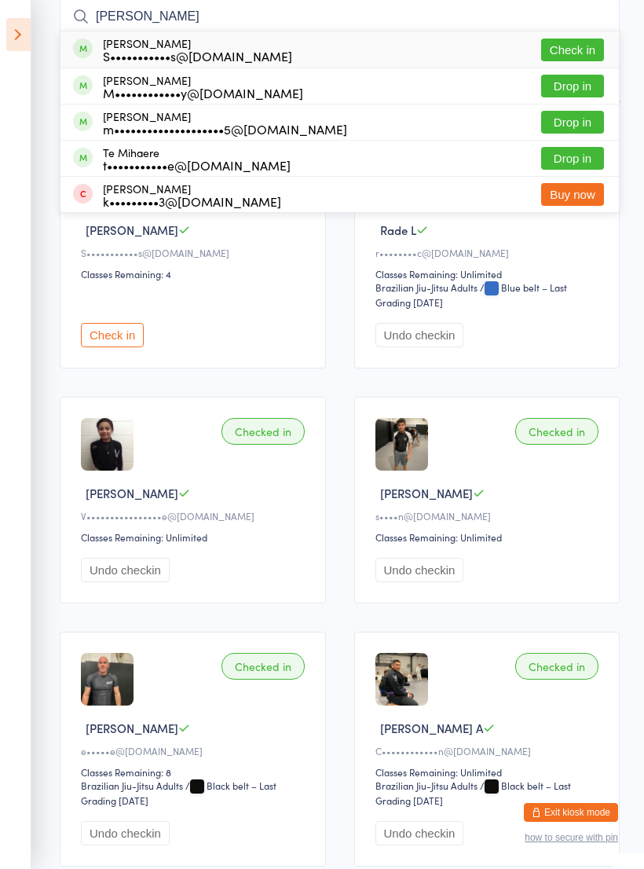
type input "Michael"
click at [92, 117] on div "Michael Rodriguez m••••••••••••••••••••5@gmail.com" at bounding box center [210, 122] width 274 height 25
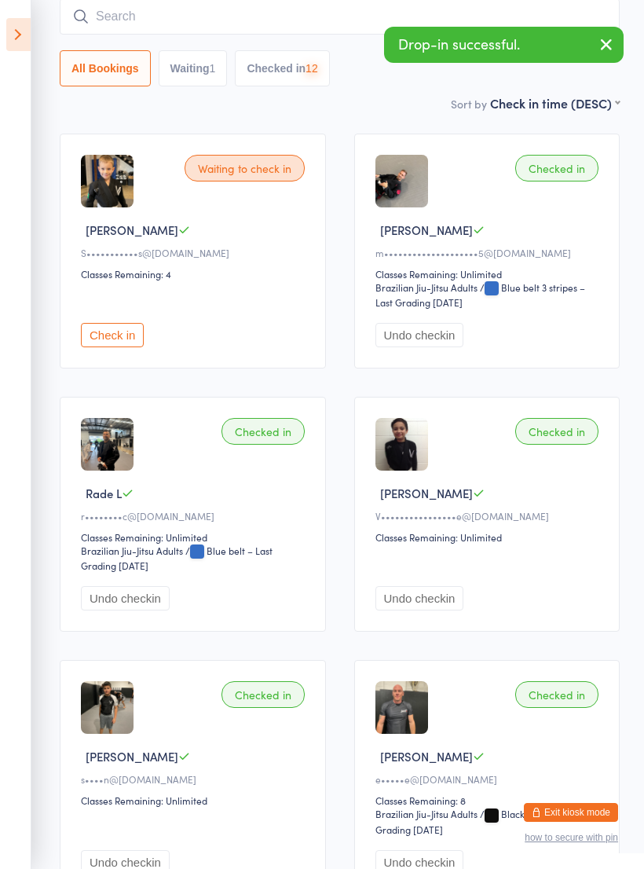
click at [123, 18] on input "search" at bounding box center [340, 16] width 560 height 36
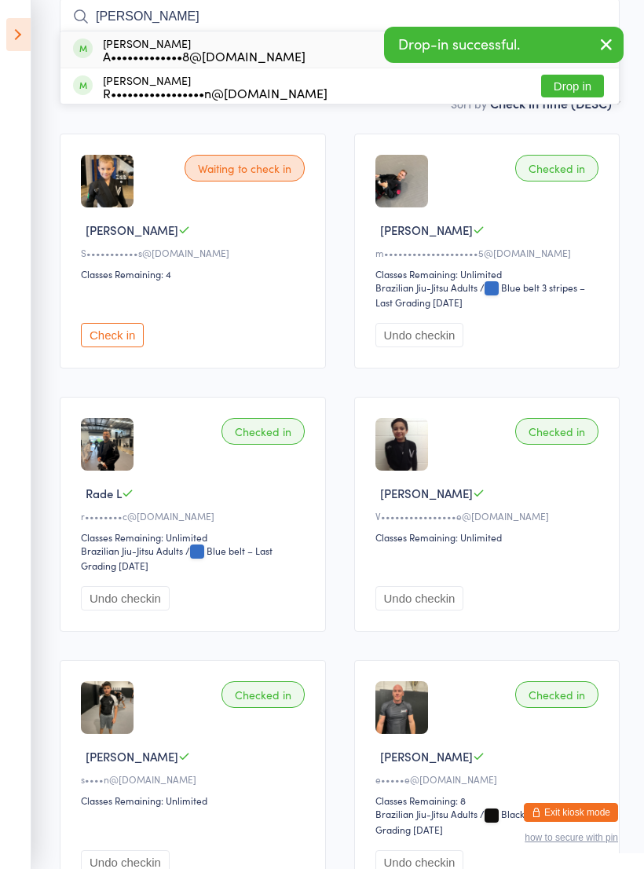
type input "Alan"
click at [95, 53] on div "Alan Morris A•••••••••••••8@gmail.com" at bounding box center [189, 49] width 232 height 25
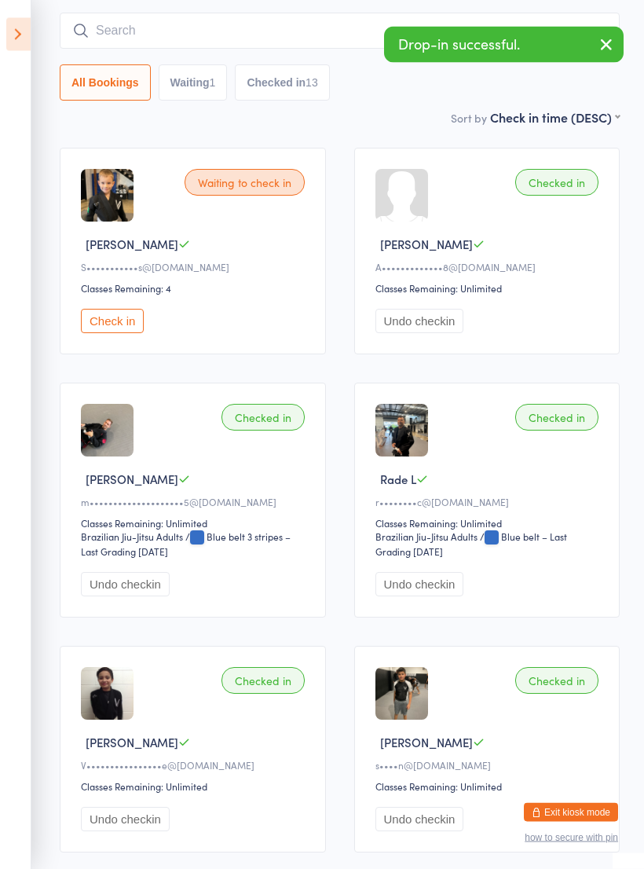
scroll to position [0, 0]
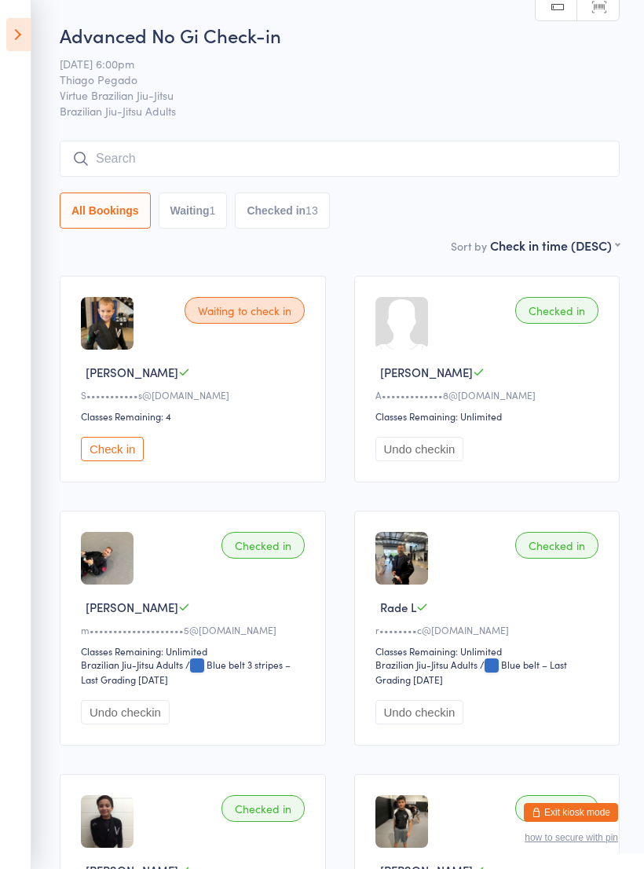
click at [119, 143] on input "search" at bounding box center [340, 159] width 560 height 36
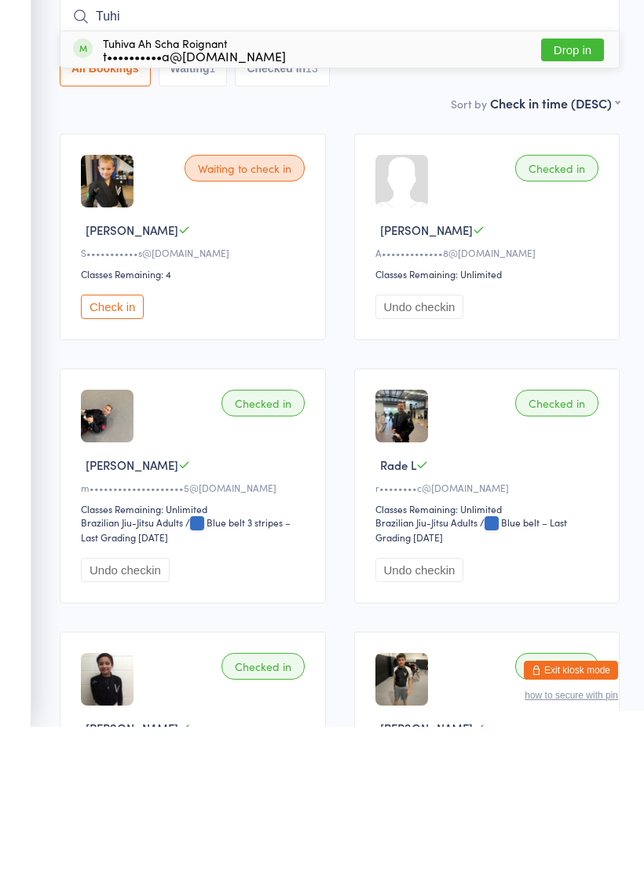
type input "Tuhi"
click at [95, 179] on div "Tuhiva Ah Scha Roignant t••••••••••a@gmail.com" at bounding box center [179, 191] width 213 height 25
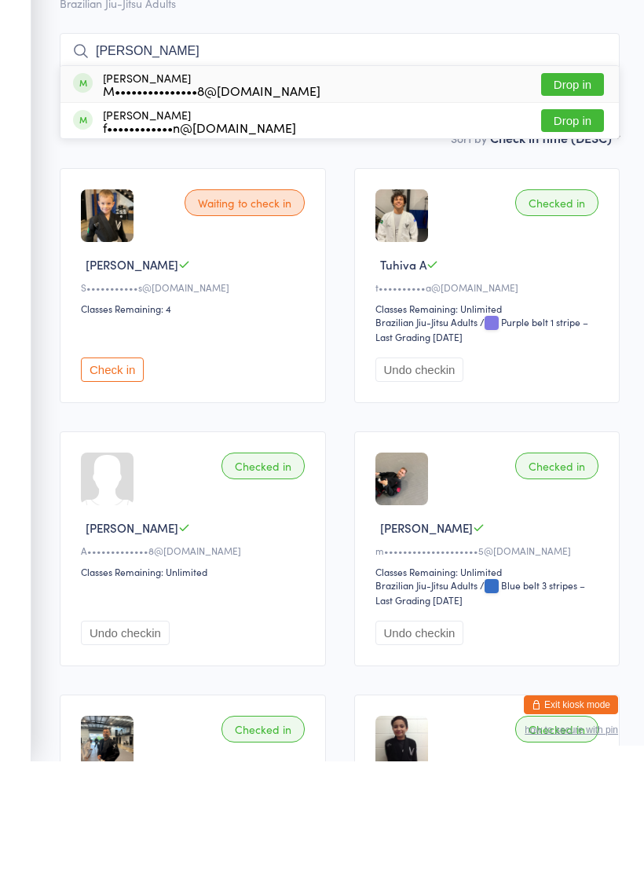
type input "Mitch"
click at [87, 181] on span at bounding box center [83, 191] width 20 height 20
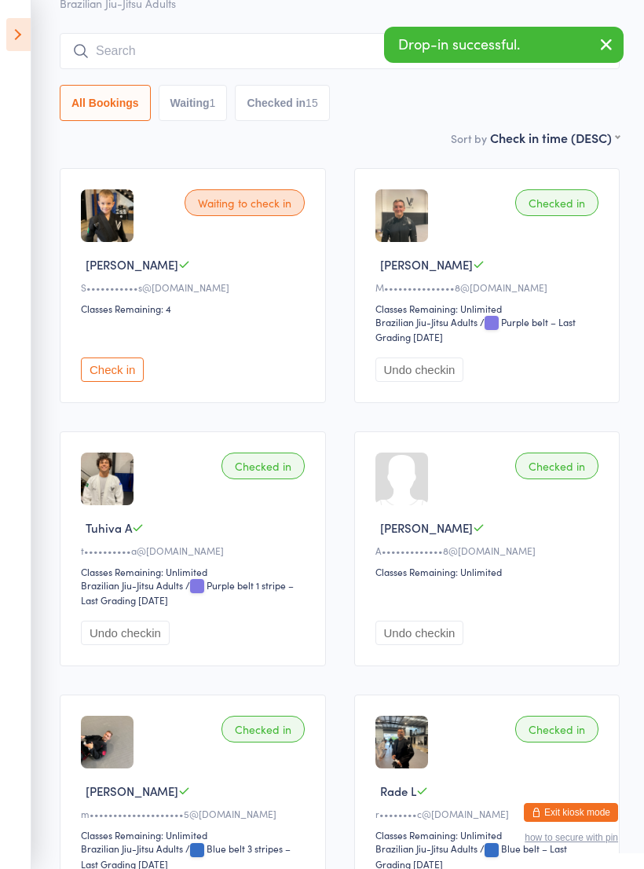
click at [101, 58] on input "search" at bounding box center [340, 51] width 560 height 36
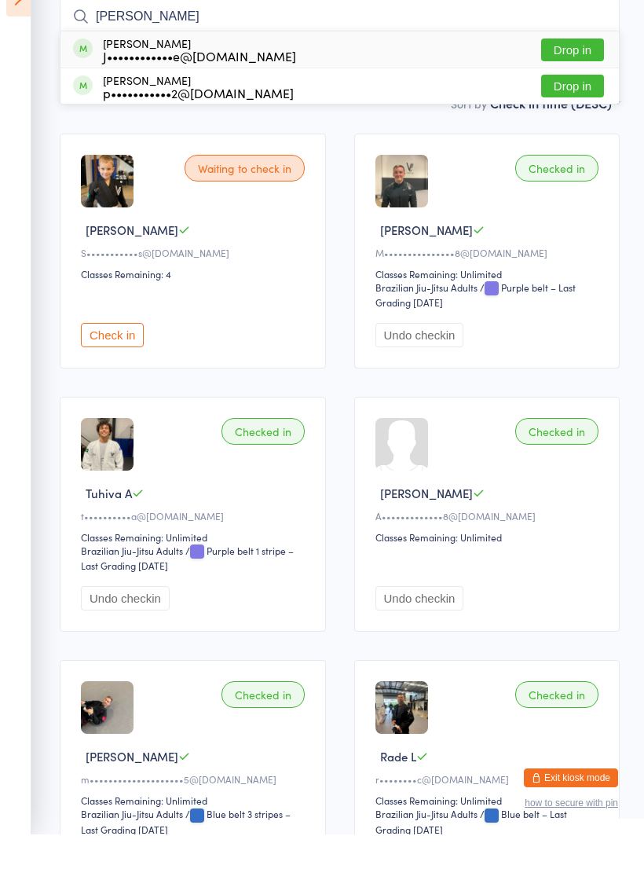
type input "Jess"
click at [87, 73] on span at bounding box center [83, 83] width 20 height 20
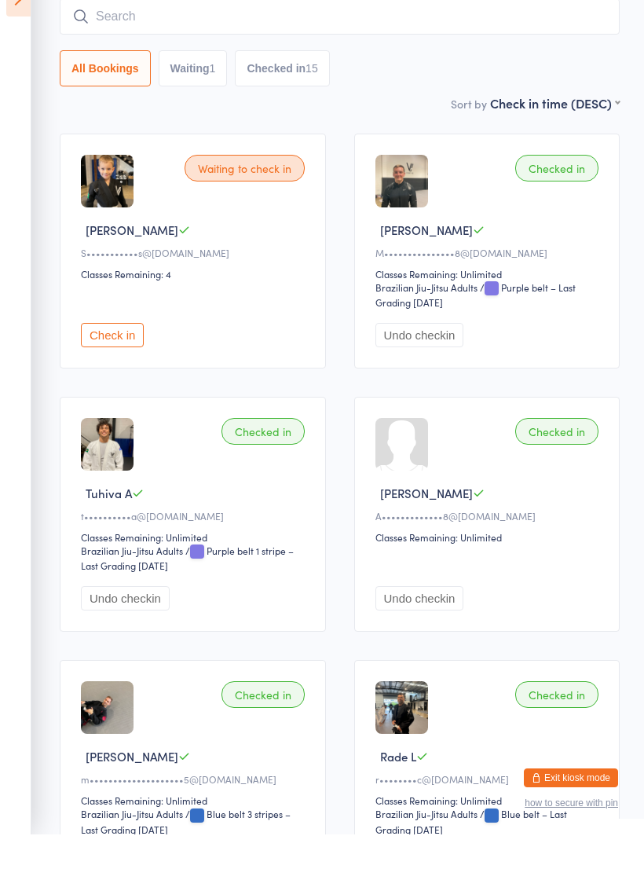
scroll to position [142, 0]
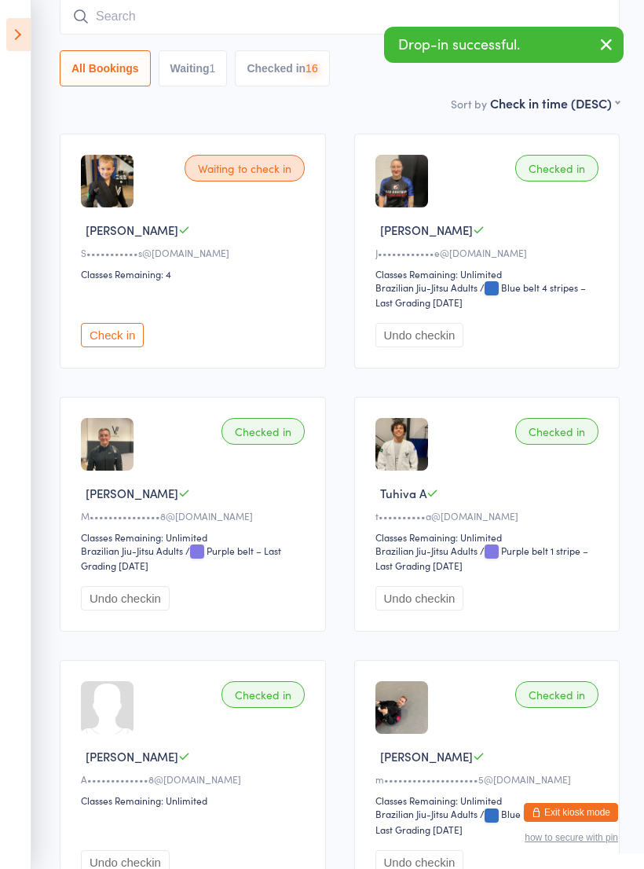
click at [116, 31] on input "search" at bounding box center [340, 16] width 560 height 36
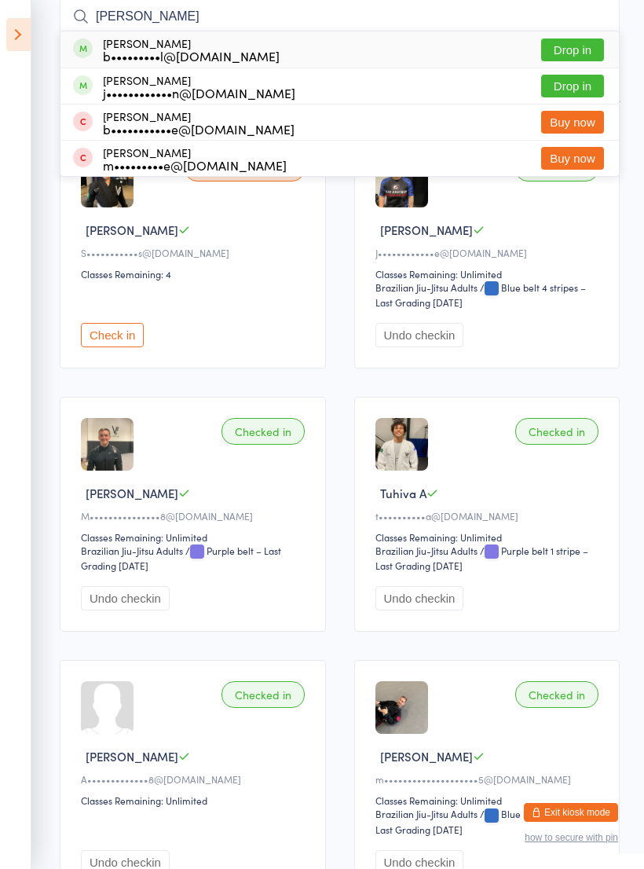
type input "Bret"
click at [76, 46] on span at bounding box center [83, 48] width 20 height 20
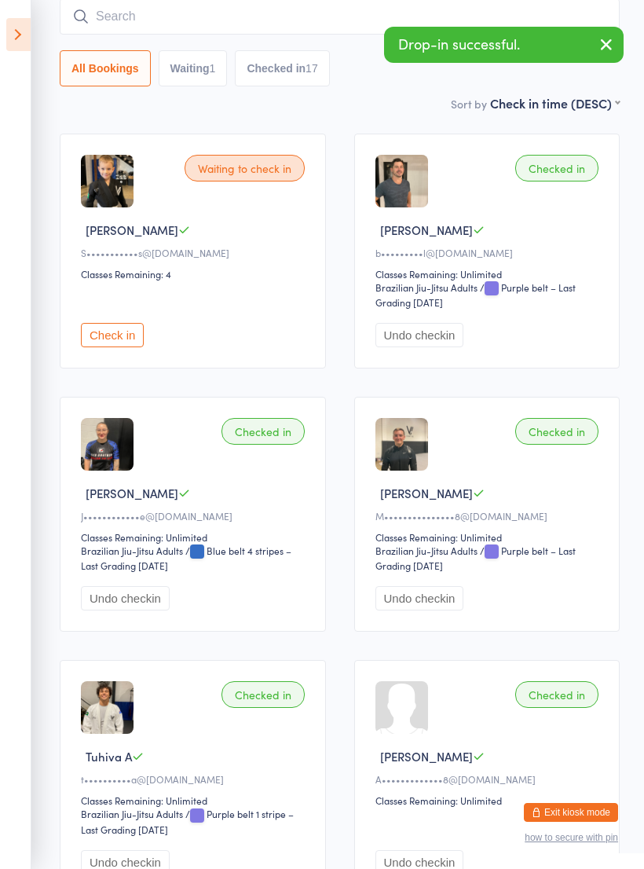
click at [108, 26] on input "search" at bounding box center [340, 16] width 560 height 36
type input "Diego"
click at [97, 48] on div "Diego Penaranda d••••••••••••a@me.com" at bounding box center [187, 49] width 228 height 25
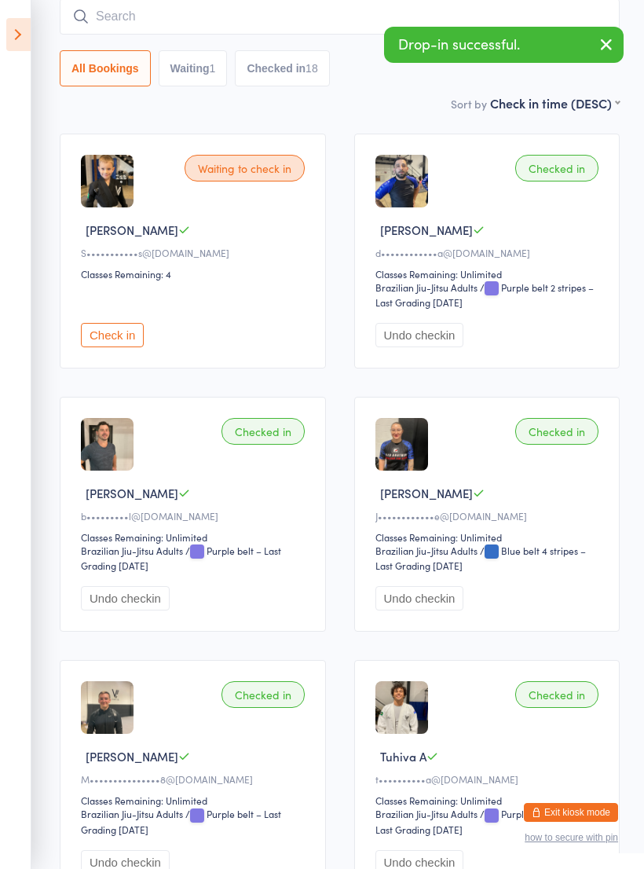
click at [98, 27] on input "search" at bounding box center [340, 16] width 560 height 36
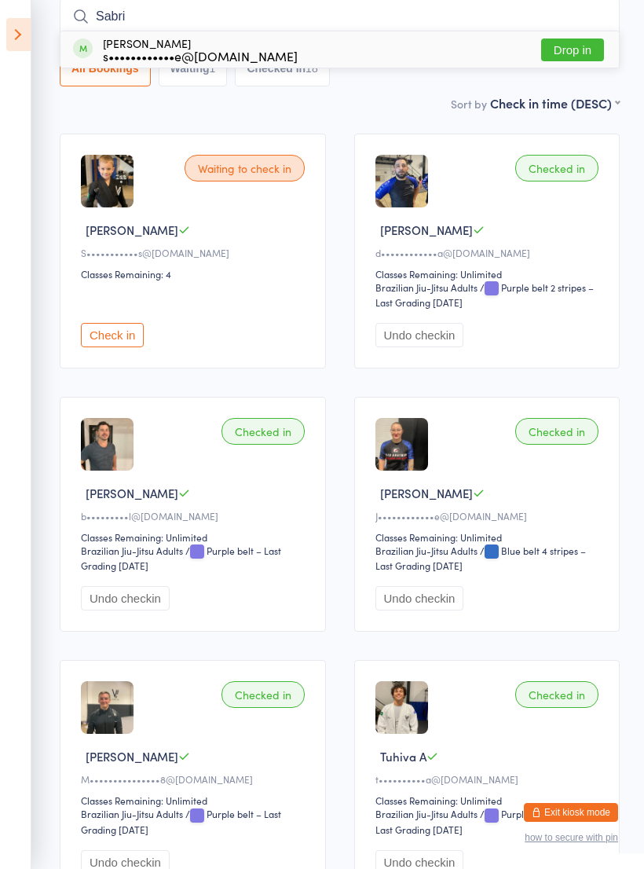
type input "Sabri"
click at [90, 49] on span at bounding box center [83, 48] width 20 height 20
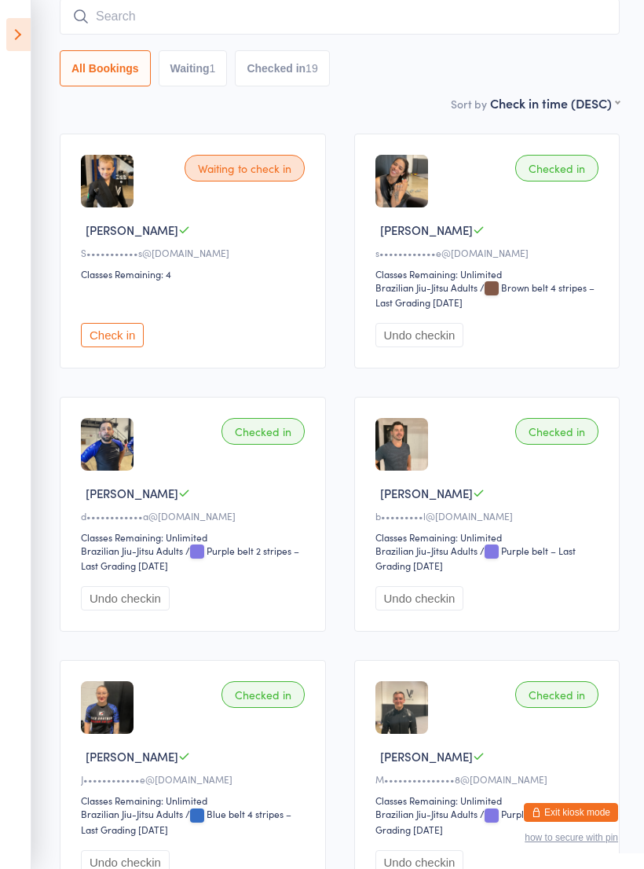
click at [429, 56] on div "All Bookings Waiting 1 Checked in 19" at bounding box center [340, 68] width 560 height 36
click at [452, 20] on input "search" at bounding box center [340, 16] width 560 height 36
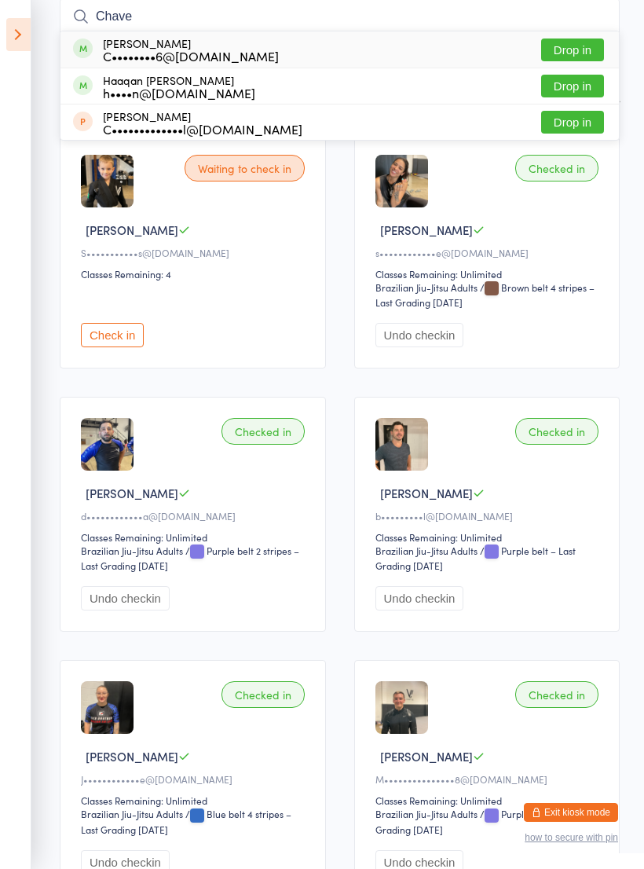
type input "Chave"
click at [100, 54] on div "Chavez Warren C••••••••6@hotmail.com" at bounding box center [176, 49] width 206 height 25
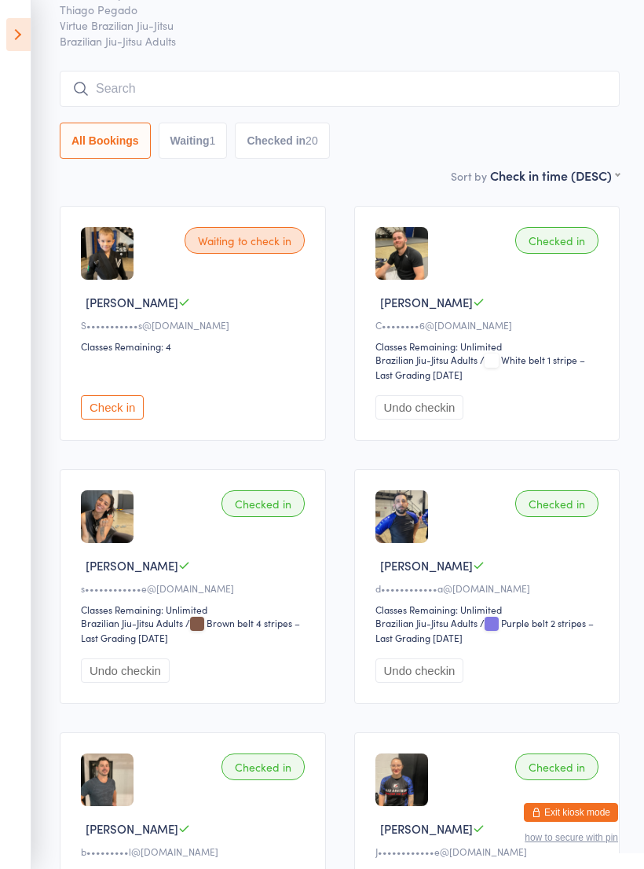
scroll to position [65, 0]
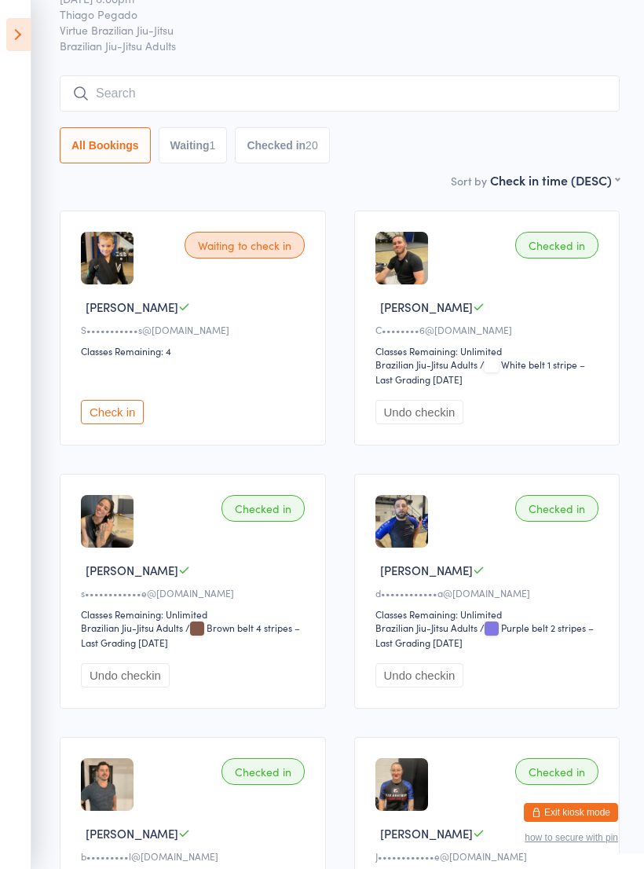
click at [29, 31] on icon at bounding box center [18, 34] width 24 height 33
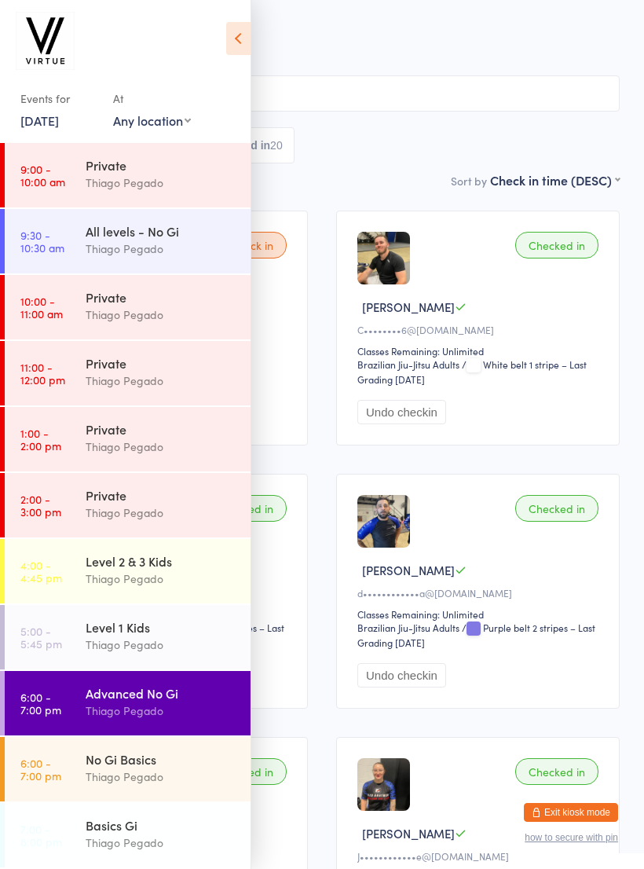
click at [582, 810] on button "Exit kiosk mode" at bounding box center [571, 812] width 94 height 19
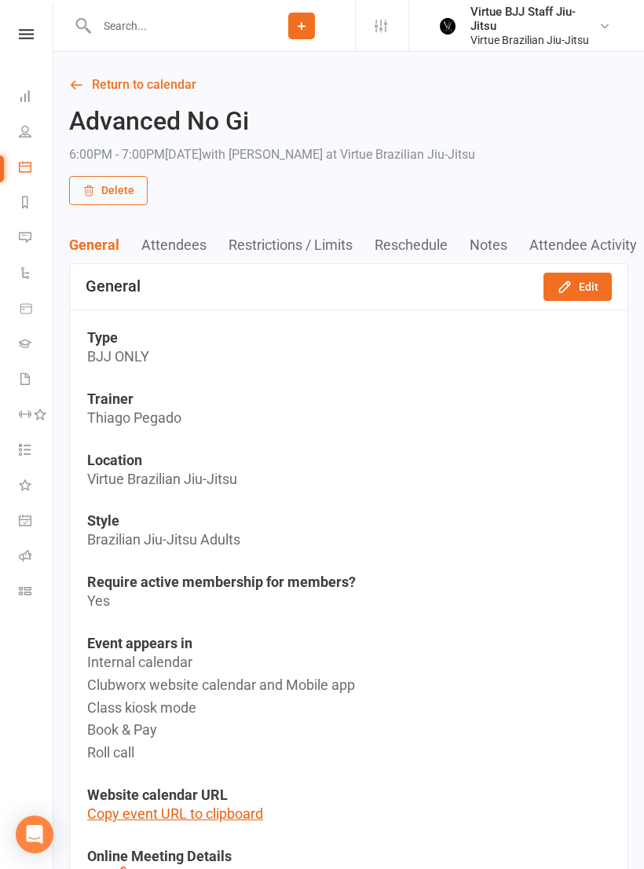
click at [201, 236] on button "Attendees" at bounding box center [184, 244] width 87 height 16
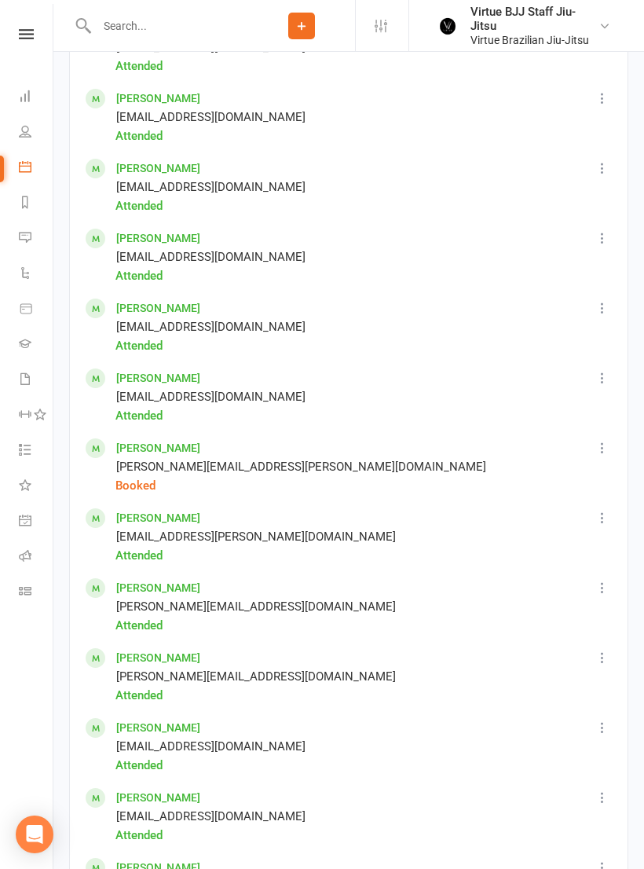
scroll to position [1249, 0]
click at [604, 443] on icon at bounding box center [602, 447] width 16 height 16
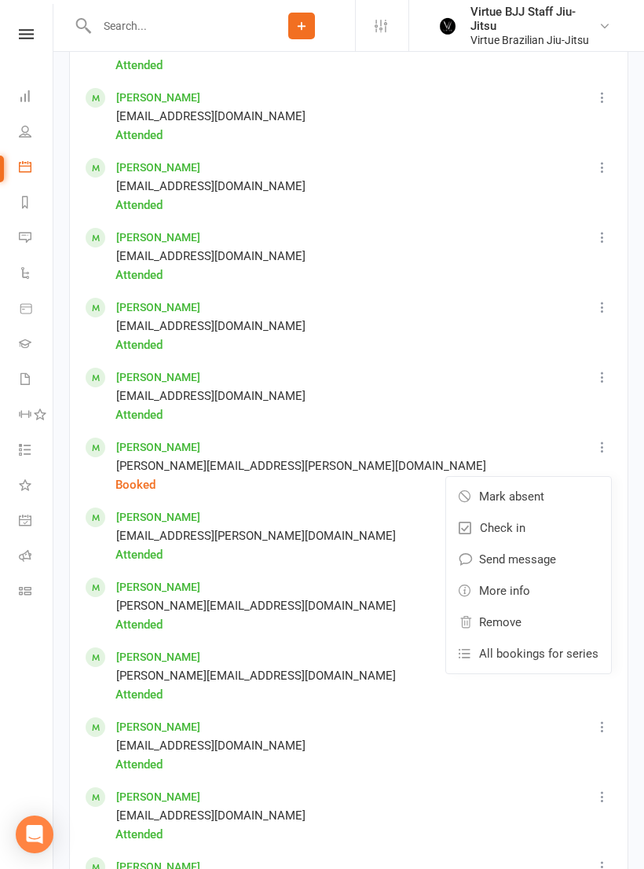
click at [530, 619] on link "Remove" at bounding box center [528, 621] width 165 height 31
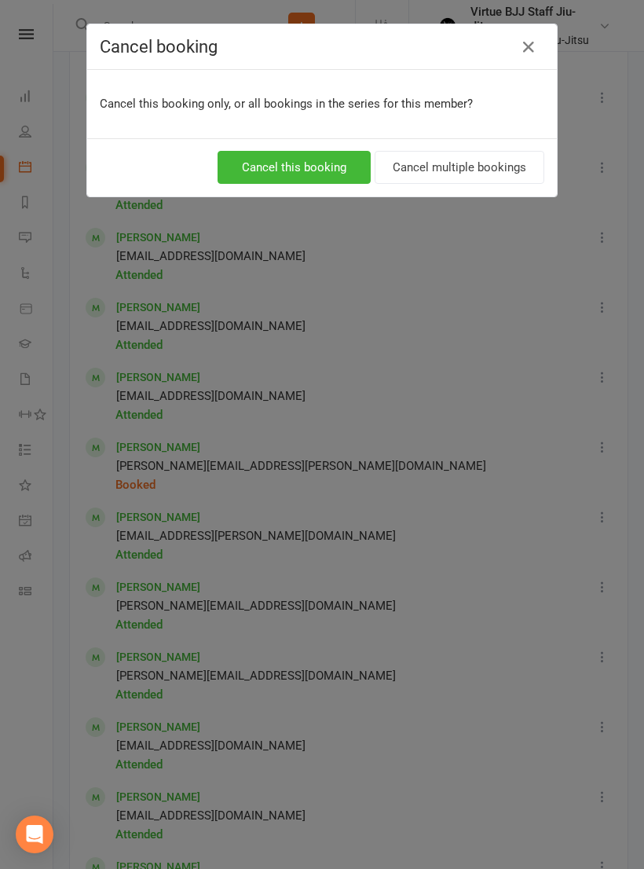
click at [350, 166] on button "Cancel this booking" at bounding box center [294, 167] width 153 height 33
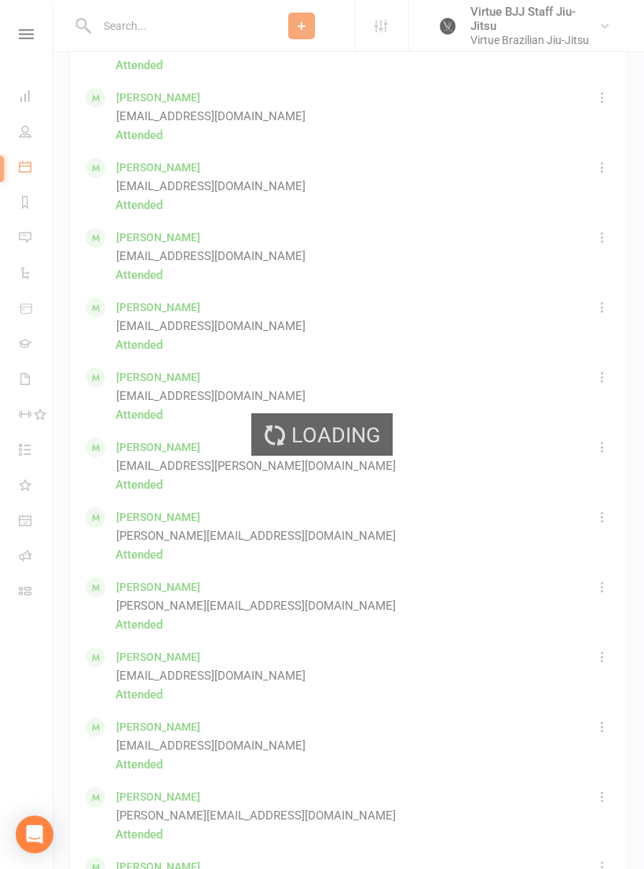
click at [49, 39] on div "Loading" at bounding box center [322, 434] width 644 height 869
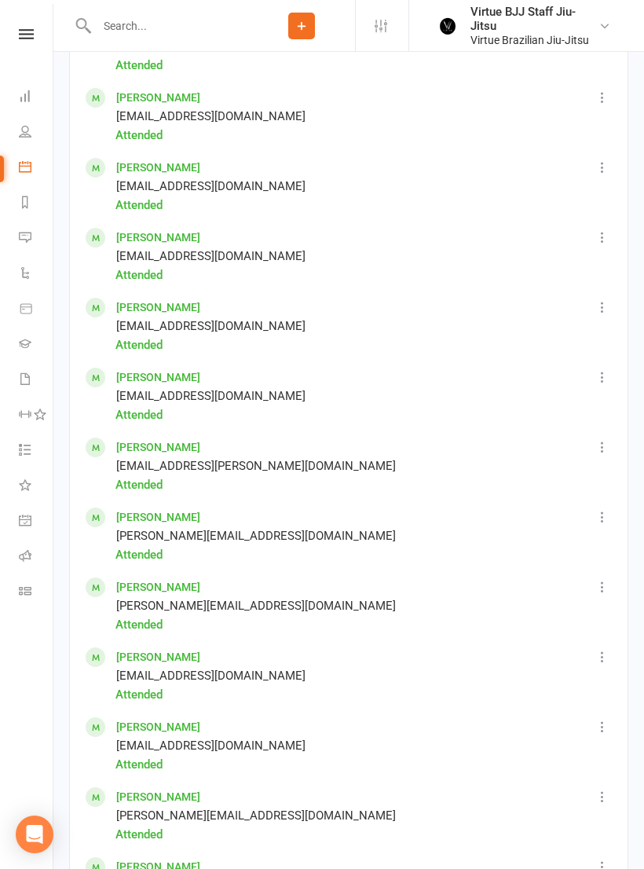
click at [24, 37] on icon at bounding box center [26, 34] width 15 height 10
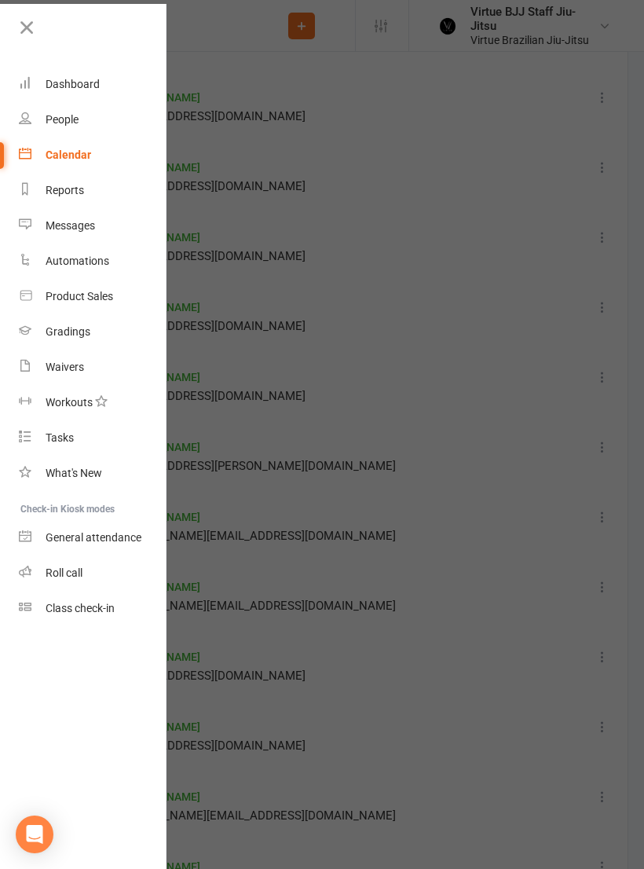
click at [29, 338] on link "Gradings" at bounding box center [93, 331] width 148 height 35
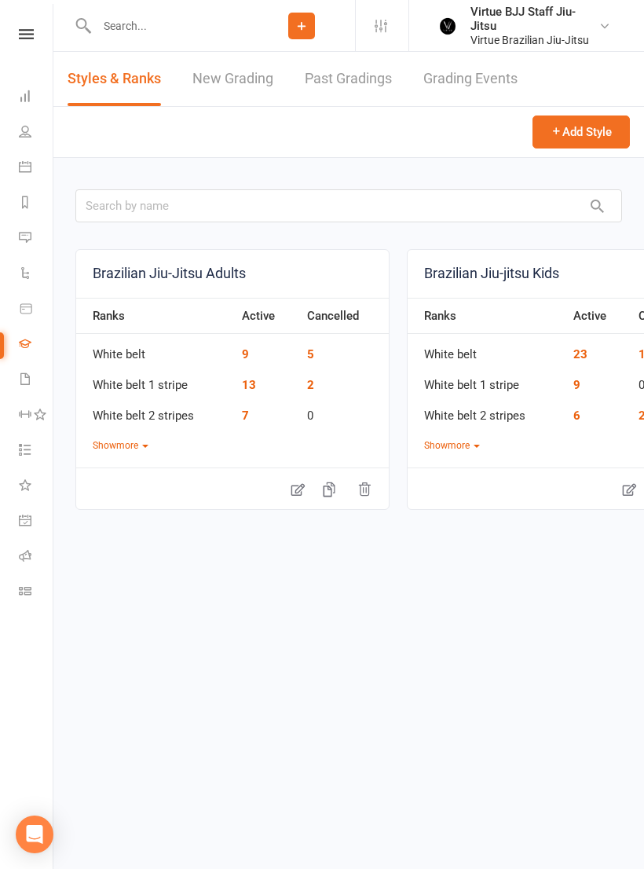
click at [35, 38] on link at bounding box center [26, 34] width 56 height 10
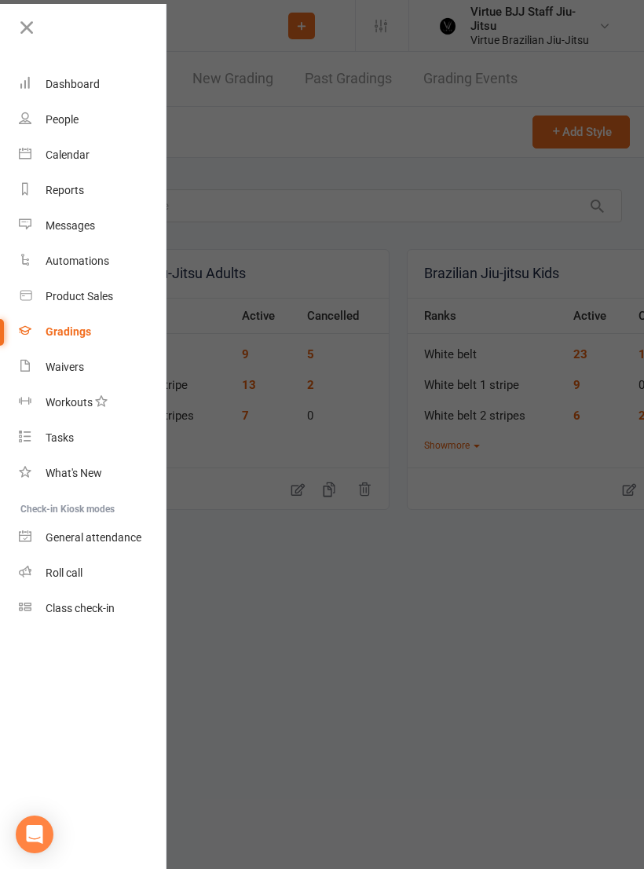
click at [39, 599] on link "Class check-in" at bounding box center [93, 608] width 148 height 35
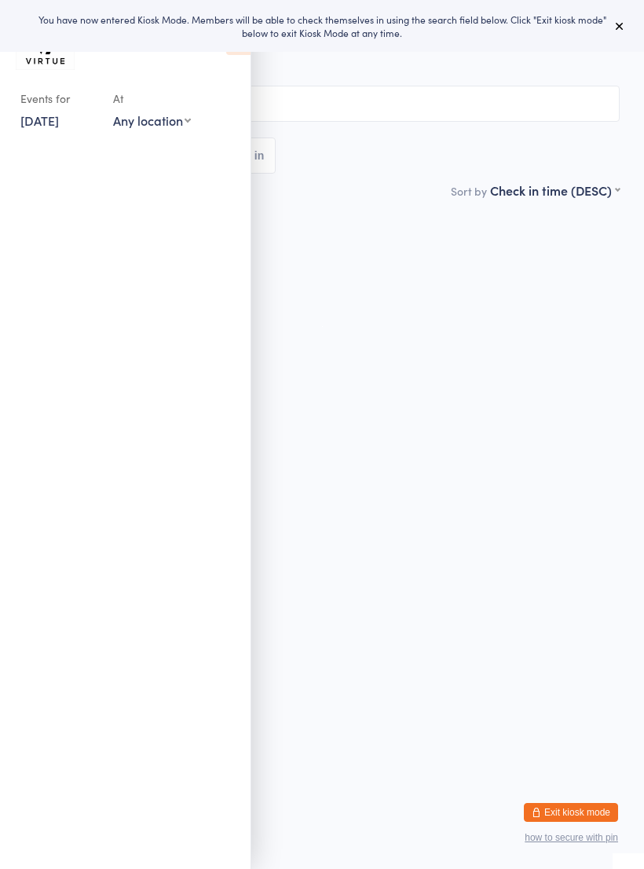
click at [628, 19] on button at bounding box center [619, 25] width 19 height 19
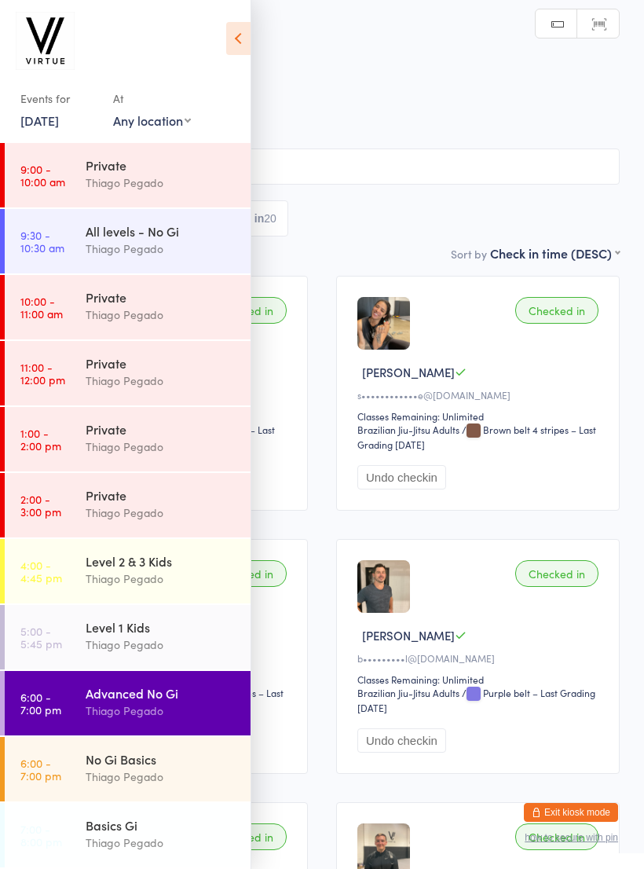
scroll to position [264, 0]
click at [45, 706] on time "6:00 - 7:00 pm" at bounding box center [40, 702] width 41 height 25
click at [264, 52] on h2 "Advanced No Gi Check-in" at bounding box center [321, 52] width 595 height 26
click at [249, 53] on icon at bounding box center [238, 38] width 24 height 33
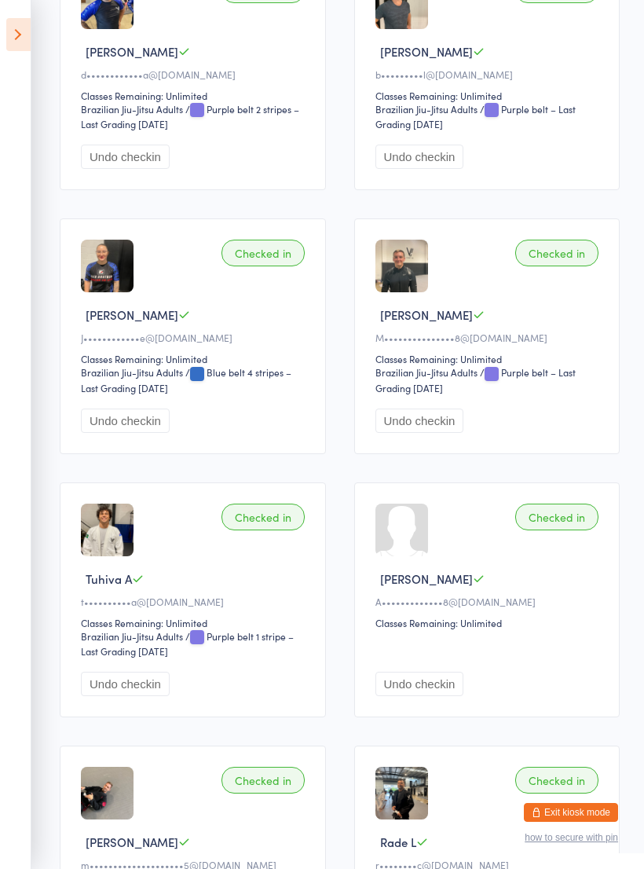
scroll to position [582, 0]
